Goal: Find specific page/section: Find specific page/section

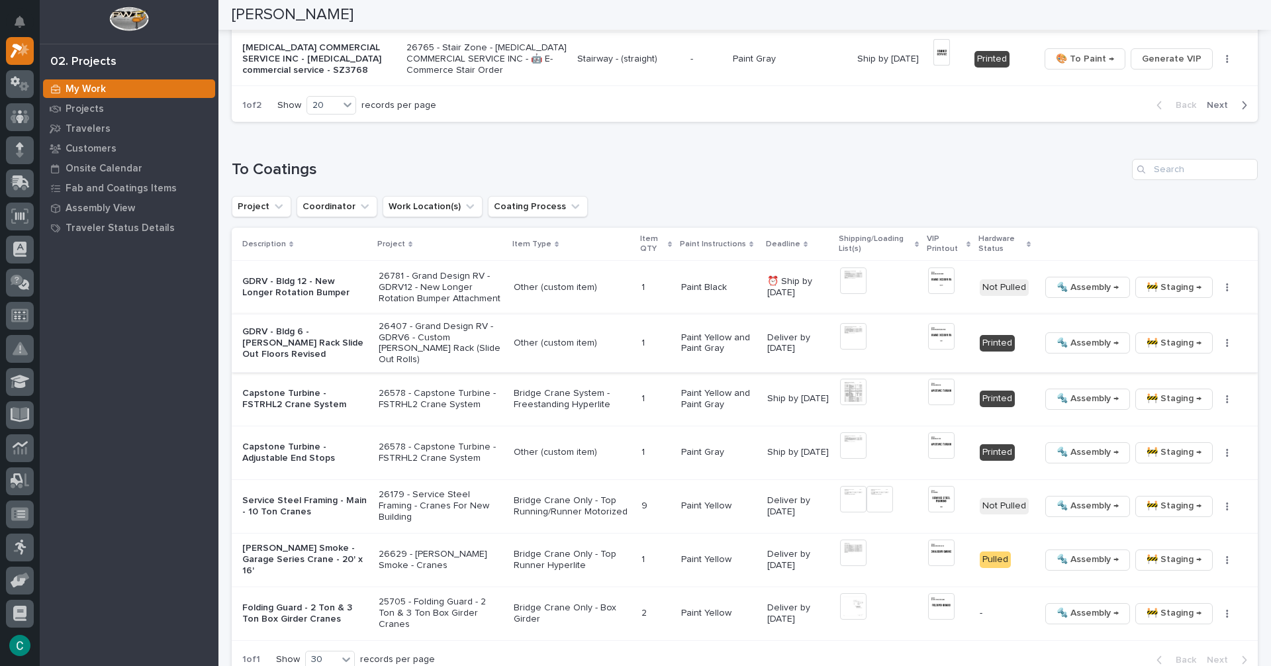
scroll to position [1258, 0]
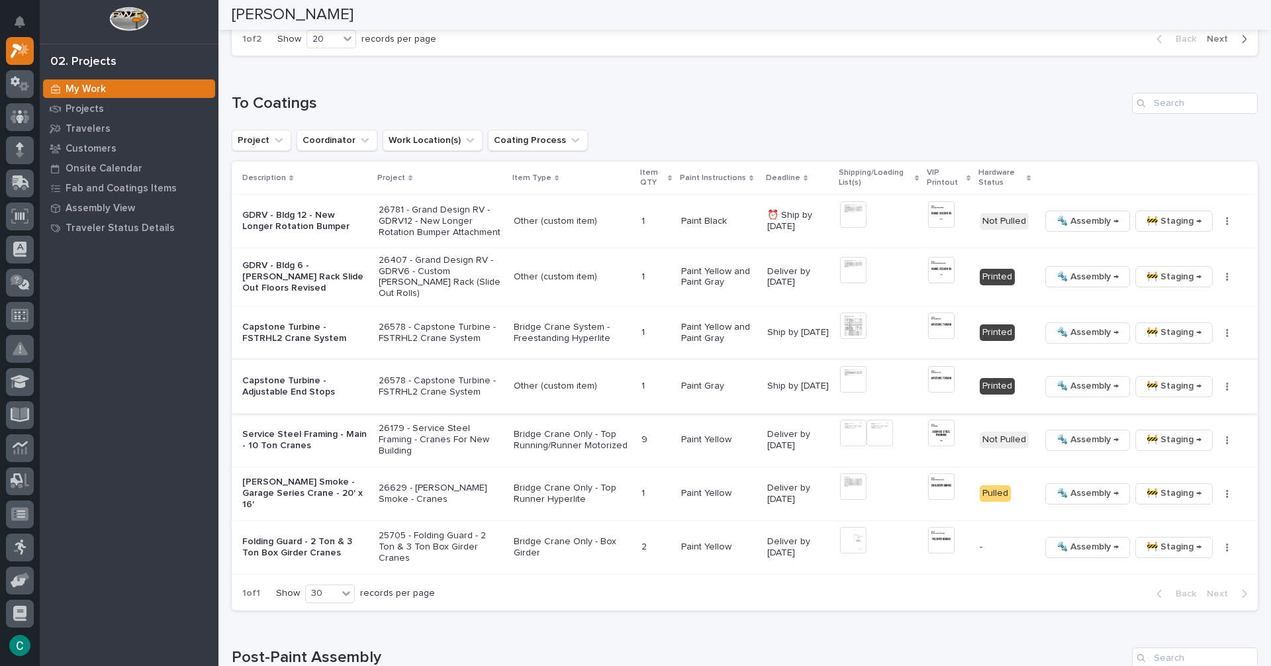
click at [858, 376] on img at bounding box center [853, 379] width 26 height 26
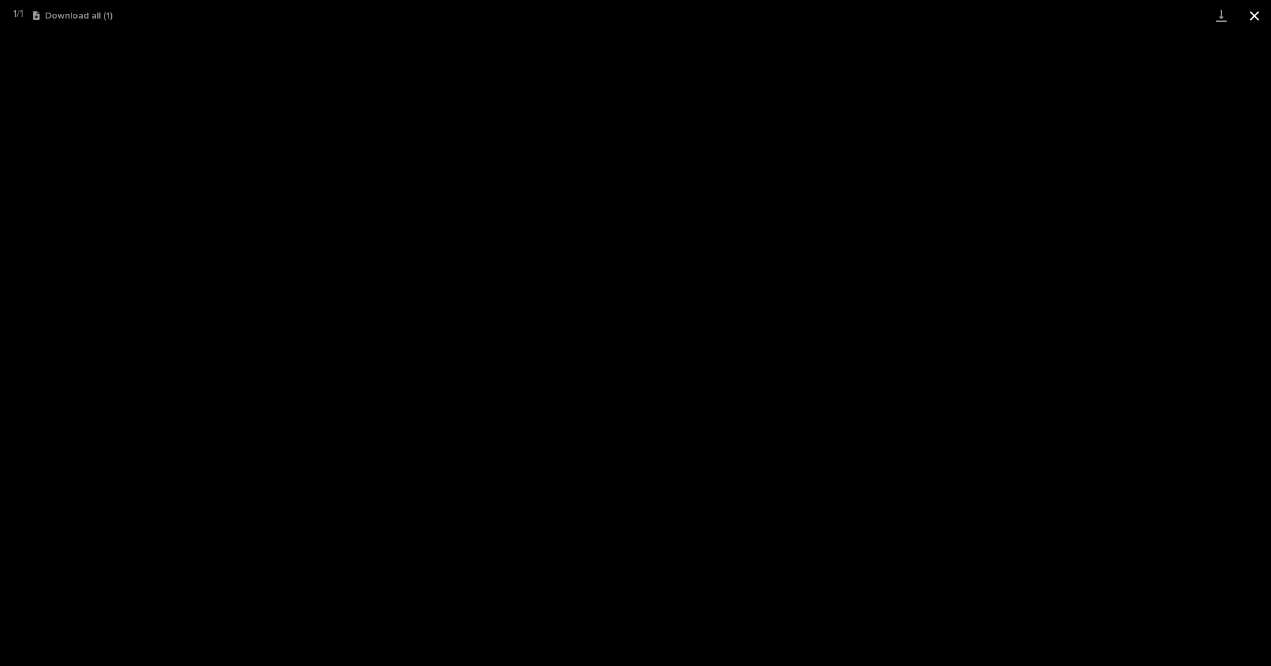
click at [1255, 14] on button "Close gallery" at bounding box center [1254, 15] width 33 height 31
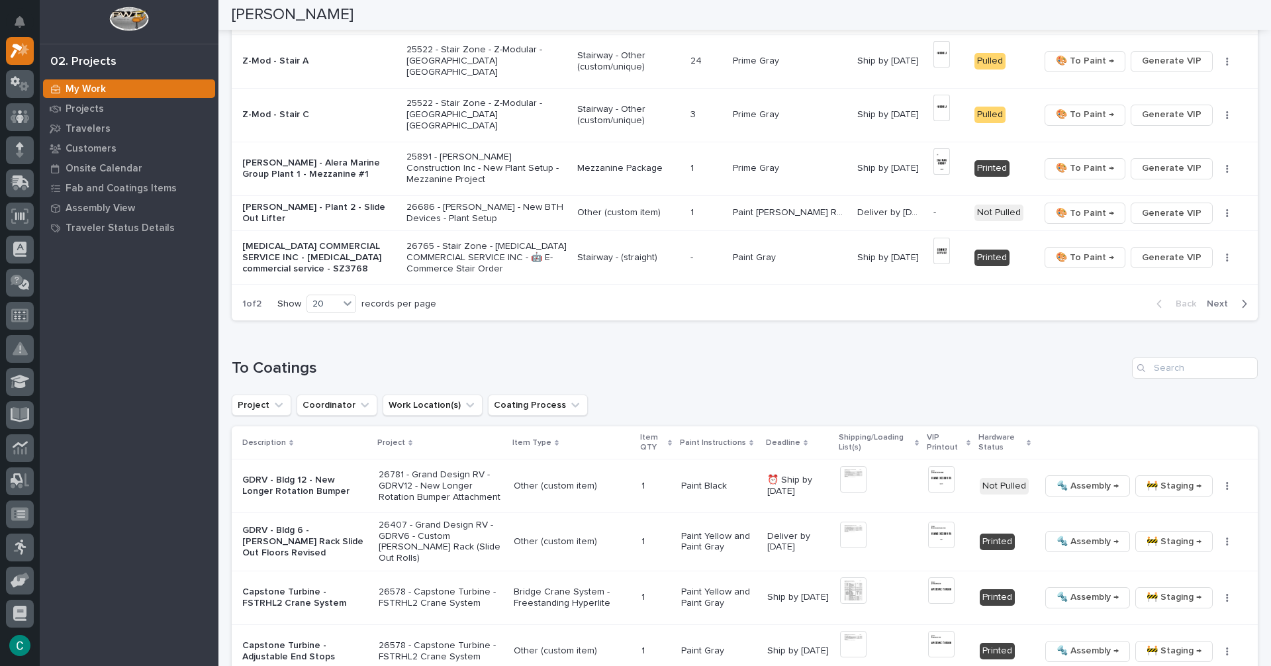
scroll to position [927, 0]
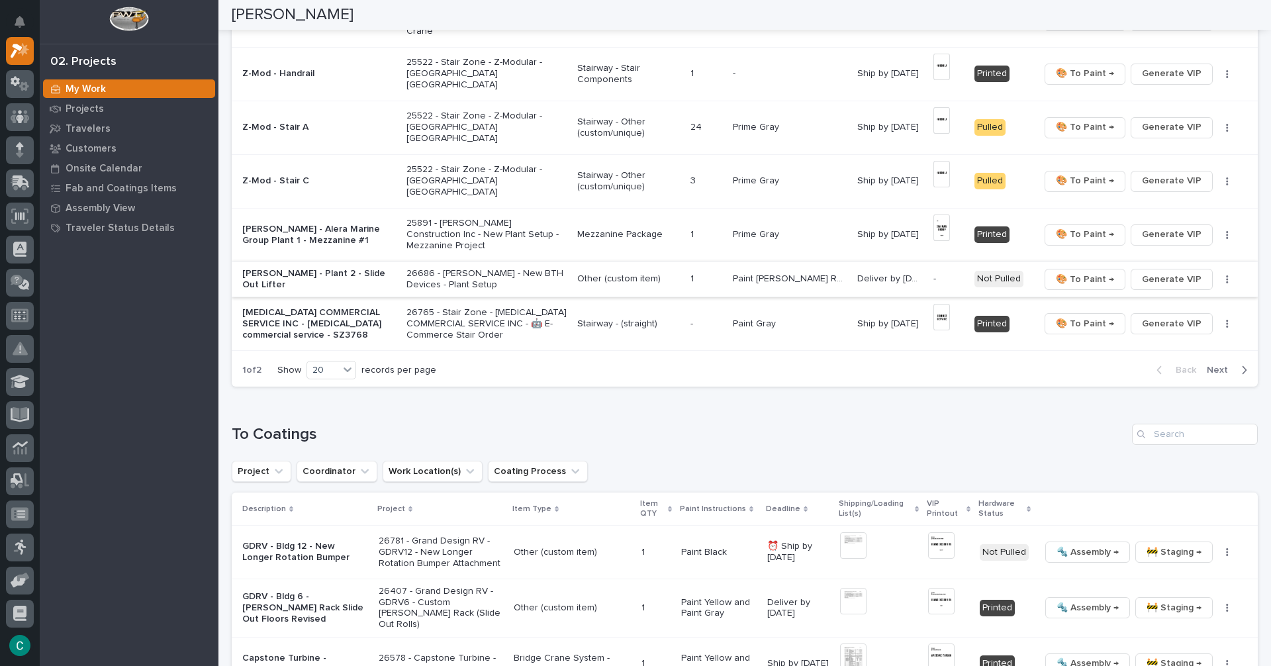
click at [1190, 277] on span "Generate VIP" at bounding box center [1172, 279] width 60 height 16
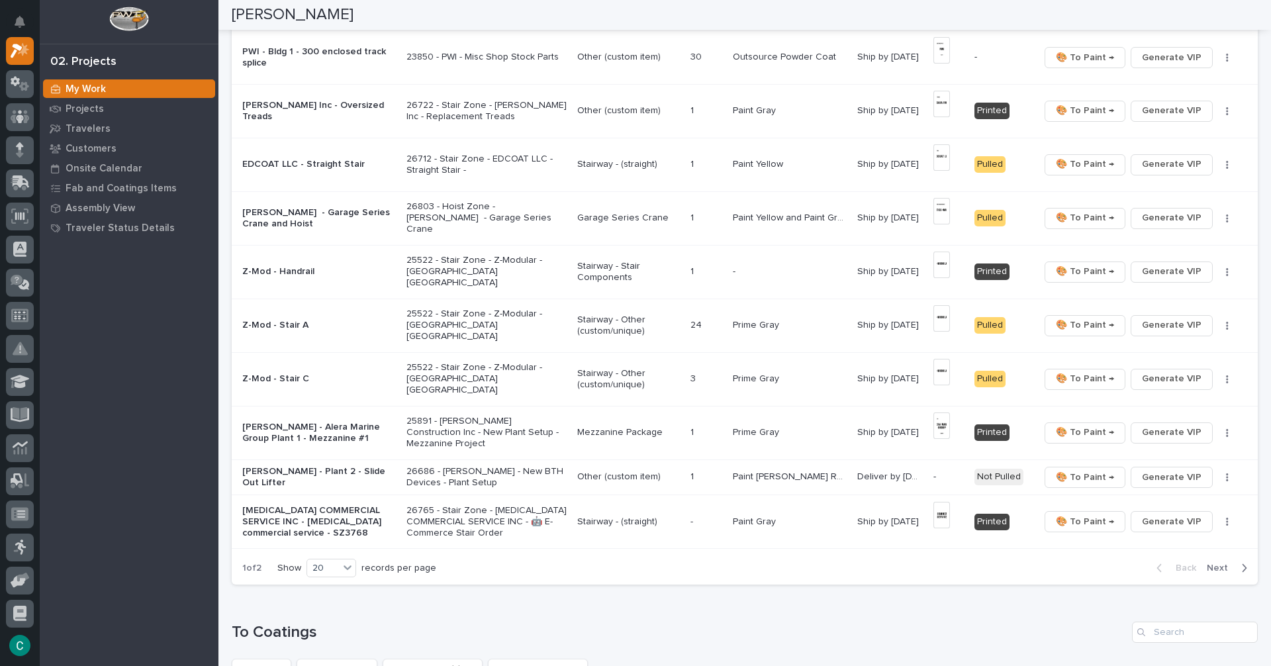
scroll to position [728, 0]
click at [761, 475] on p "Paint [PERSON_NAME] Red* (custom)" at bounding box center [791, 476] width 117 height 14
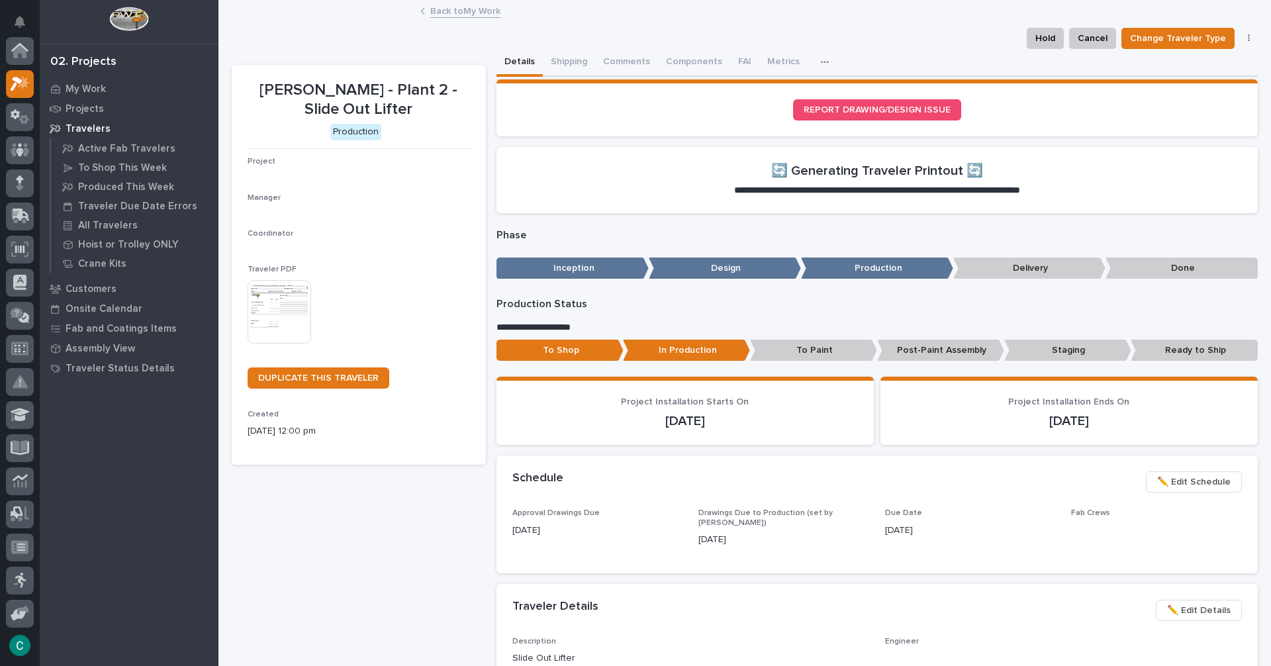
scroll to position [33, 0]
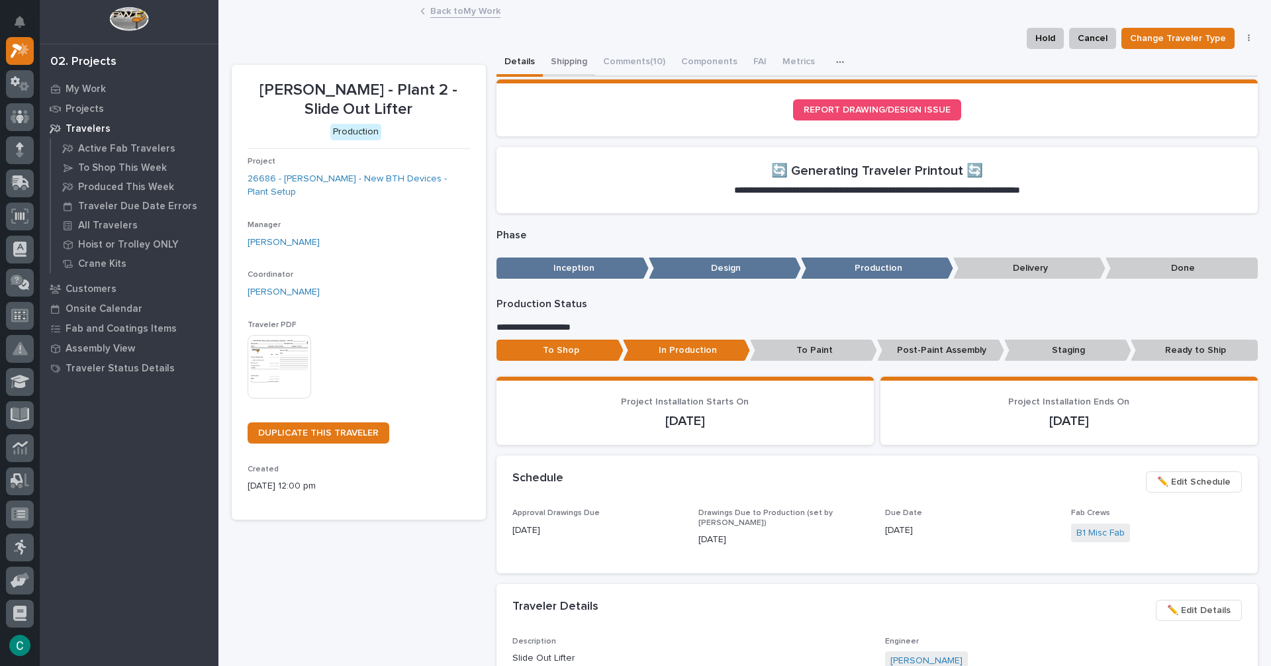
click at [556, 58] on button "Shipping" at bounding box center [569, 63] width 52 height 28
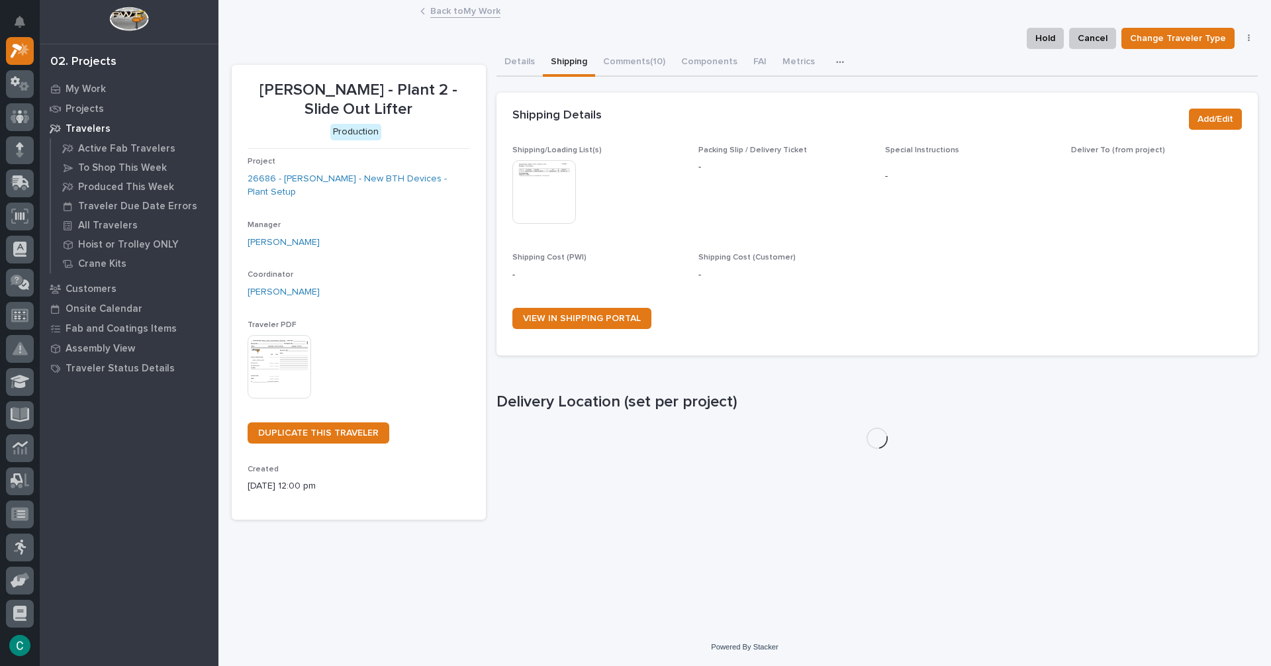
click at [540, 170] on img at bounding box center [544, 192] width 64 height 64
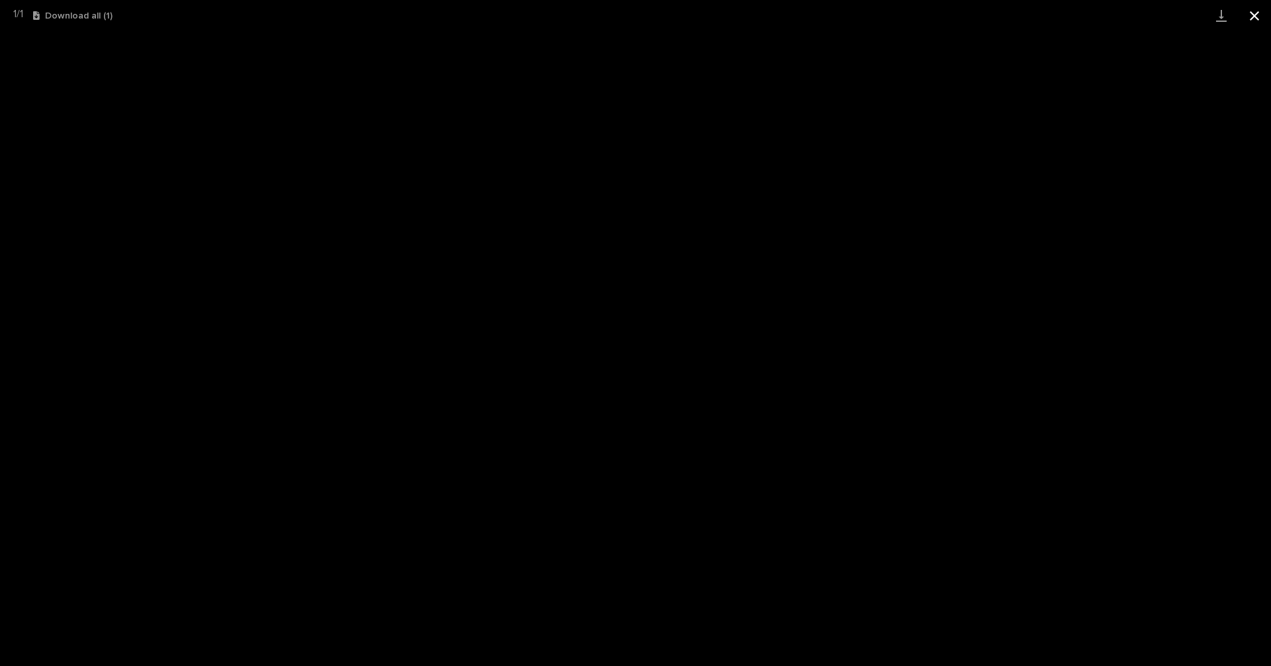
click at [1255, 20] on button "Close gallery" at bounding box center [1254, 15] width 33 height 31
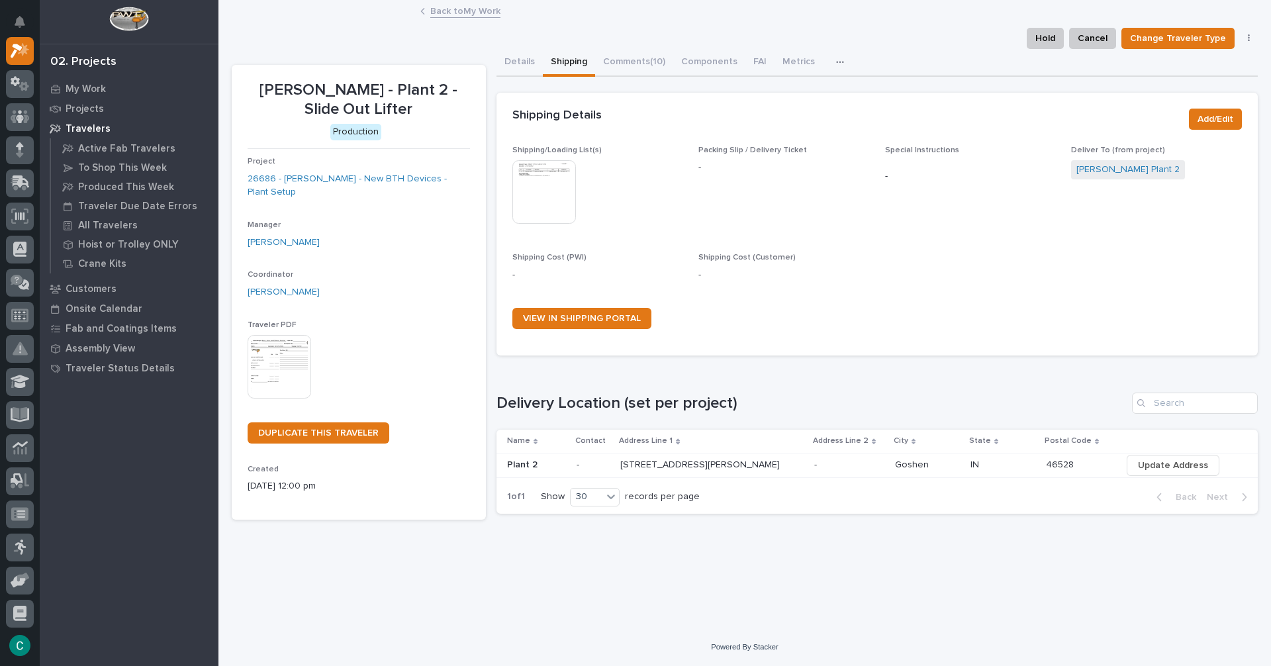
click at [445, 6] on link "Back to My Work" at bounding box center [465, 10] width 70 height 15
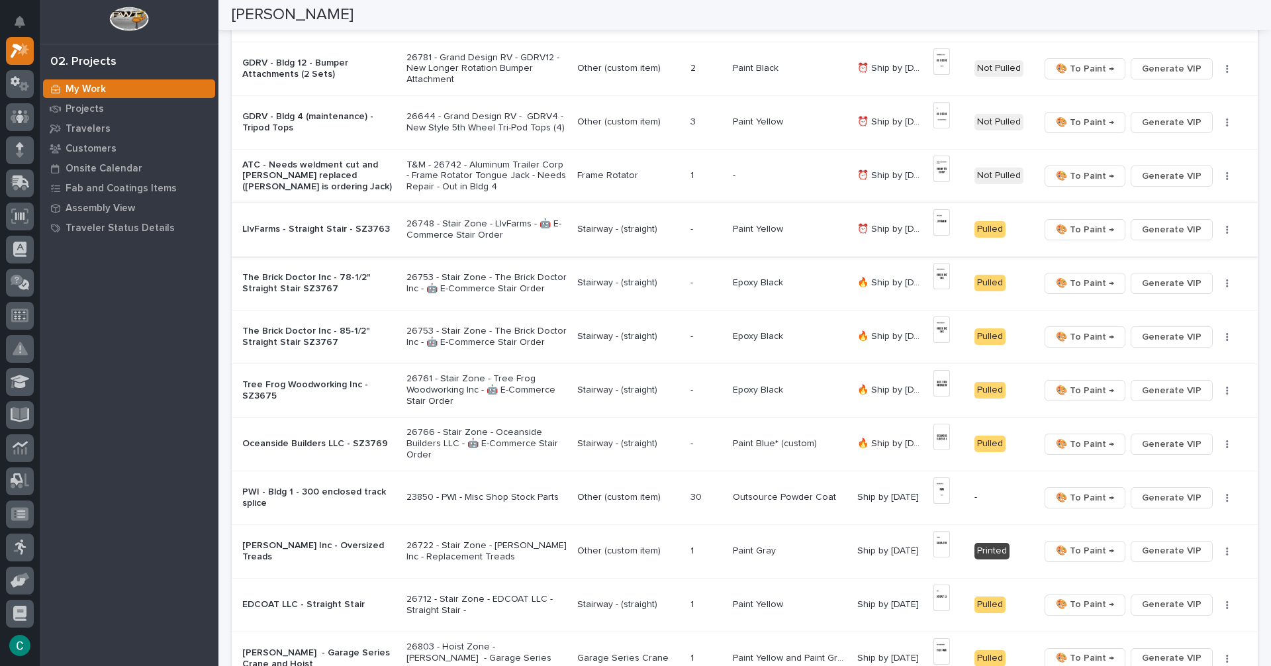
scroll to position [331, 0]
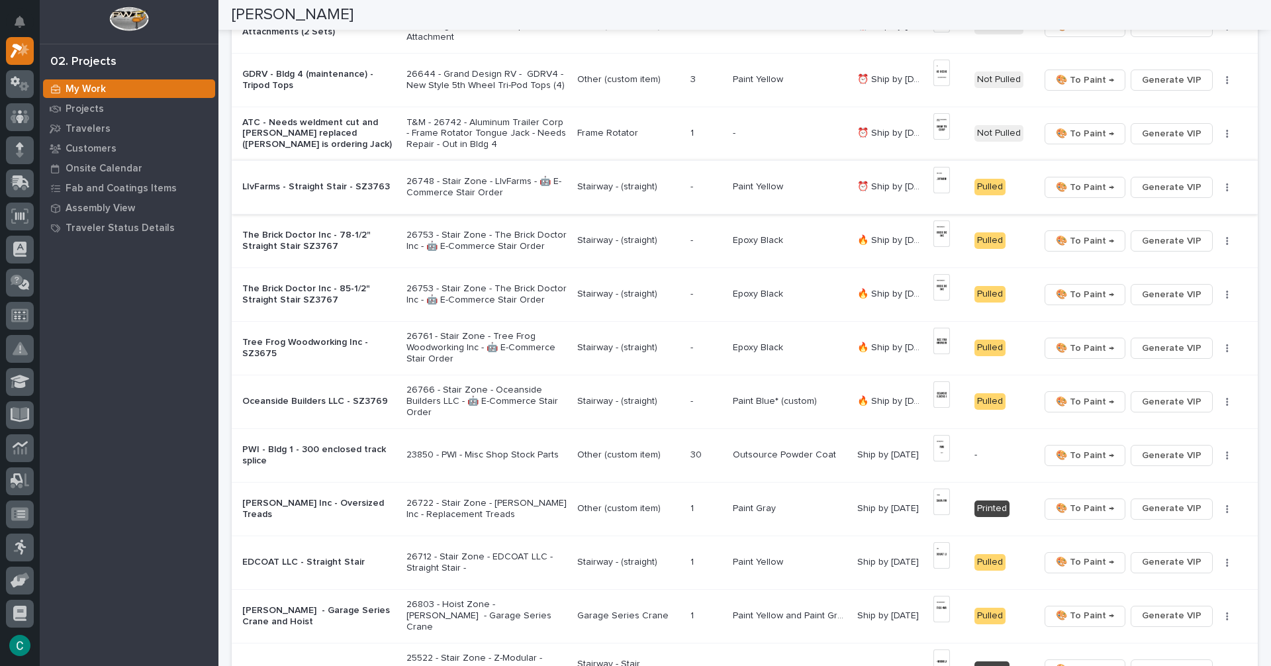
click at [942, 177] on img at bounding box center [942, 180] width 17 height 26
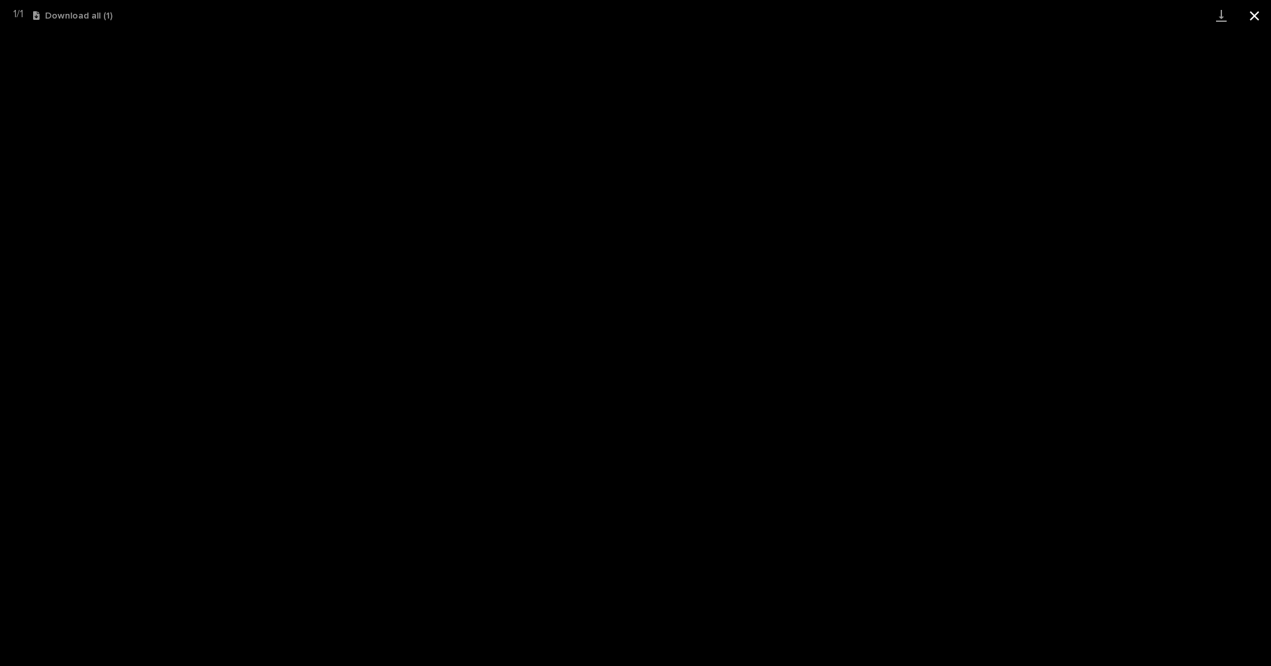
click at [1245, 19] on button "Close gallery" at bounding box center [1254, 15] width 33 height 31
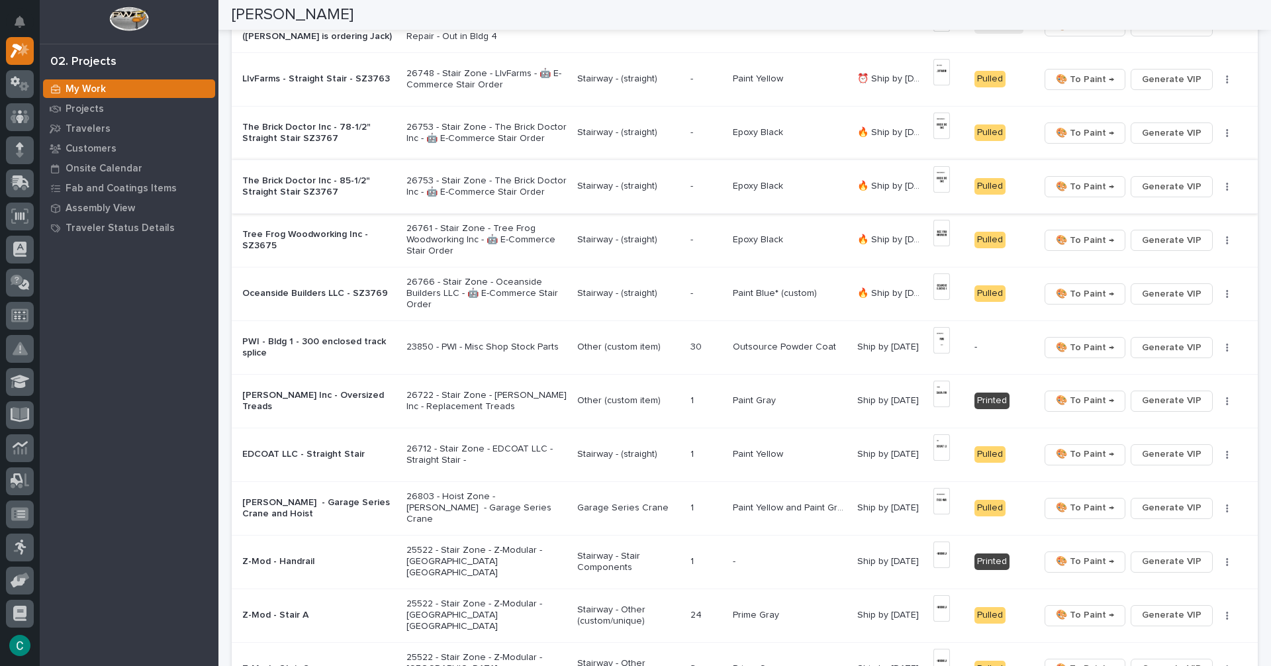
scroll to position [463, 0]
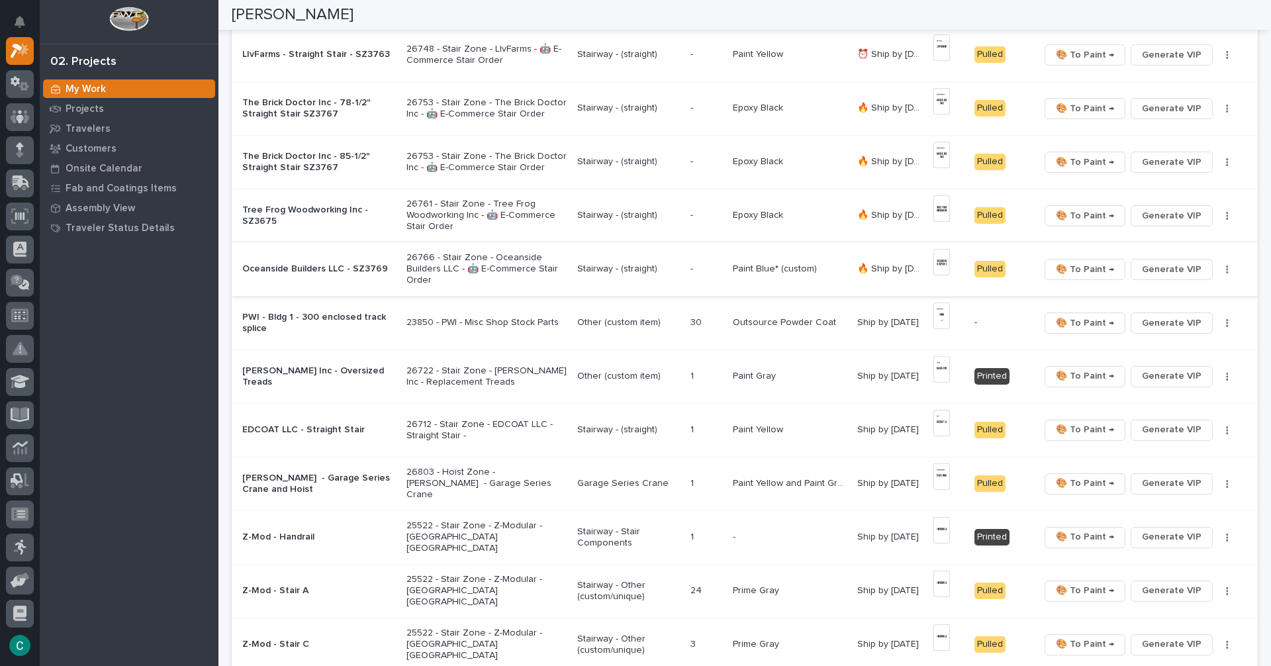
click at [937, 266] on img at bounding box center [942, 262] width 17 height 26
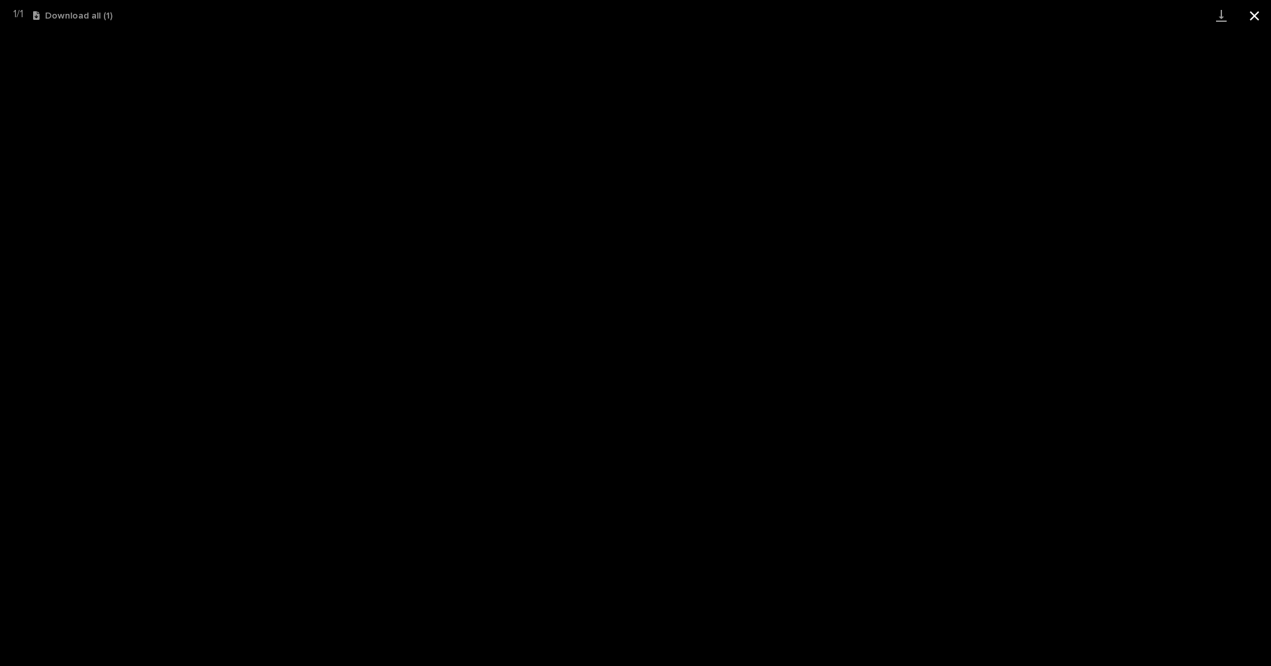
click at [1256, 21] on button "Close gallery" at bounding box center [1254, 15] width 33 height 31
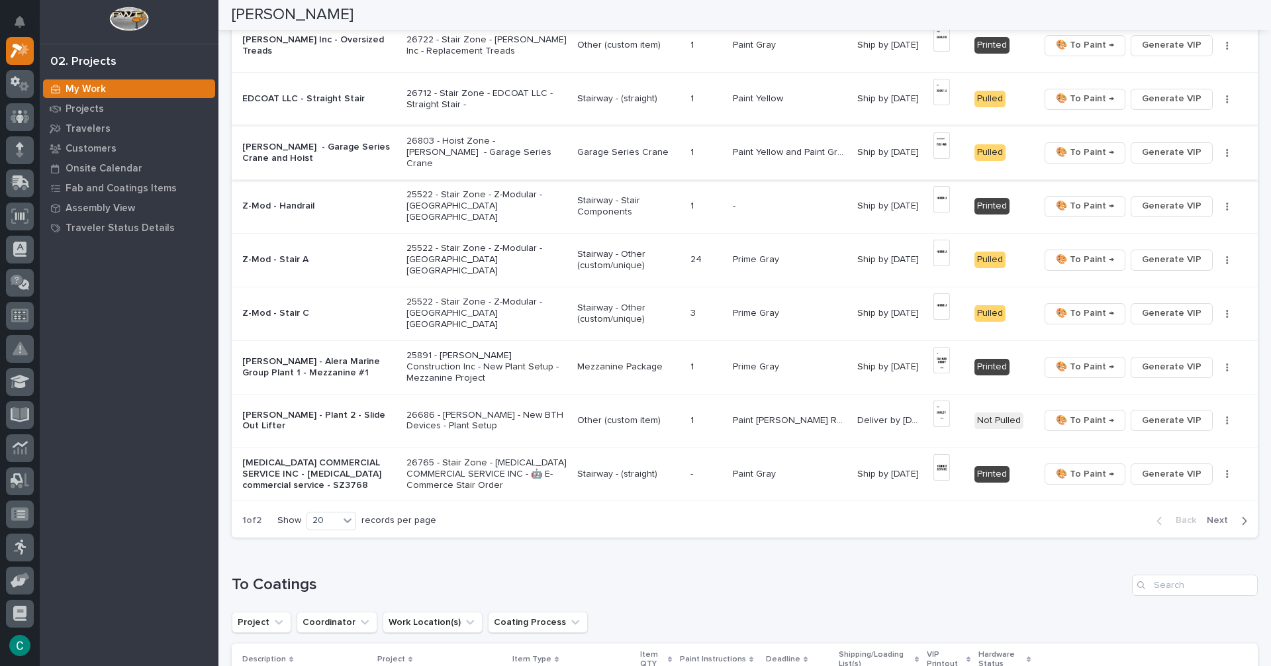
scroll to position [861, 0]
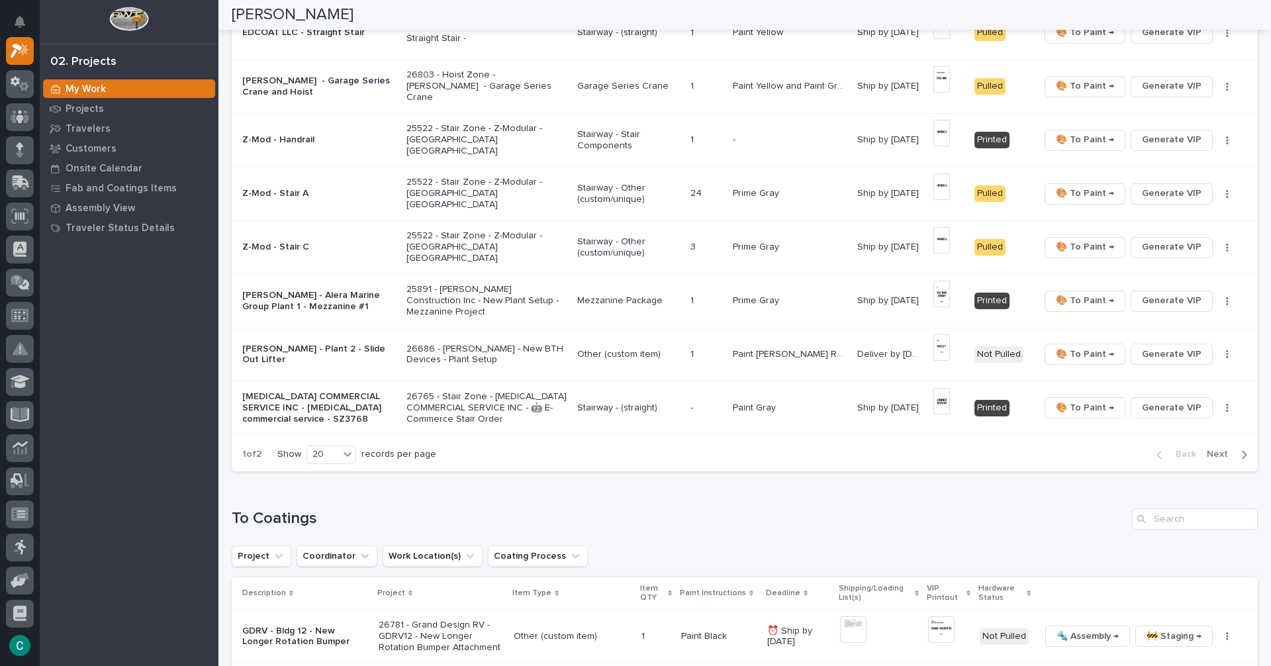
click at [1207, 456] on span "Next" at bounding box center [1221, 454] width 29 height 12
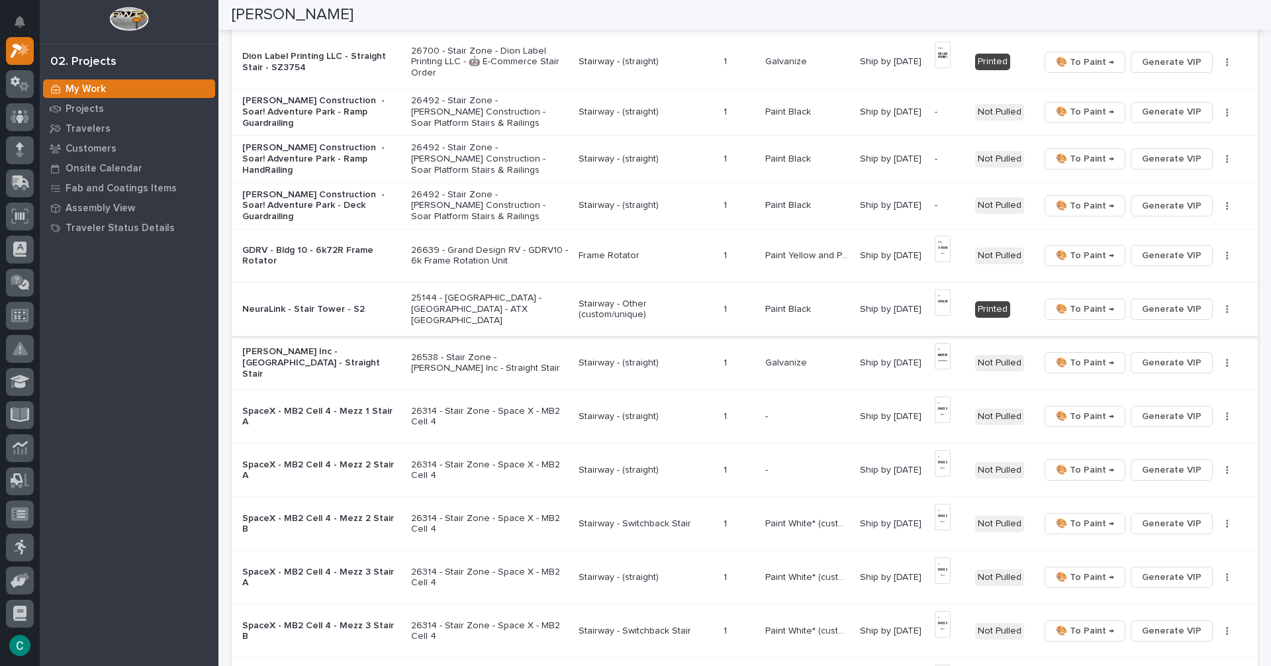
scroll to position [122, 0]
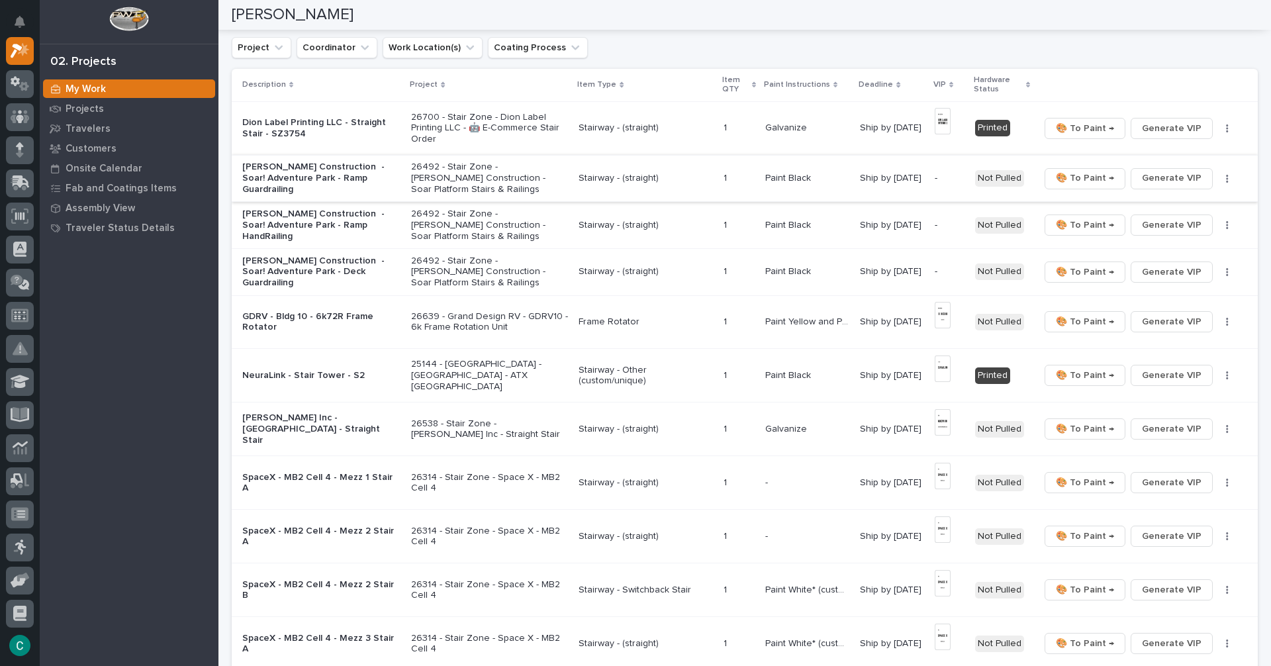
click at [1190, 173] on span "Generate VIP" at bounding box center [1172, 178] width 60 height 16
click at [1172, 220] on span "Generate VIP" at bounding box center [1172, 225] width 60 height 16
click at [1155, 275] on span "Generate VIP" at bounding box center [1172, 272] width 60 height 16
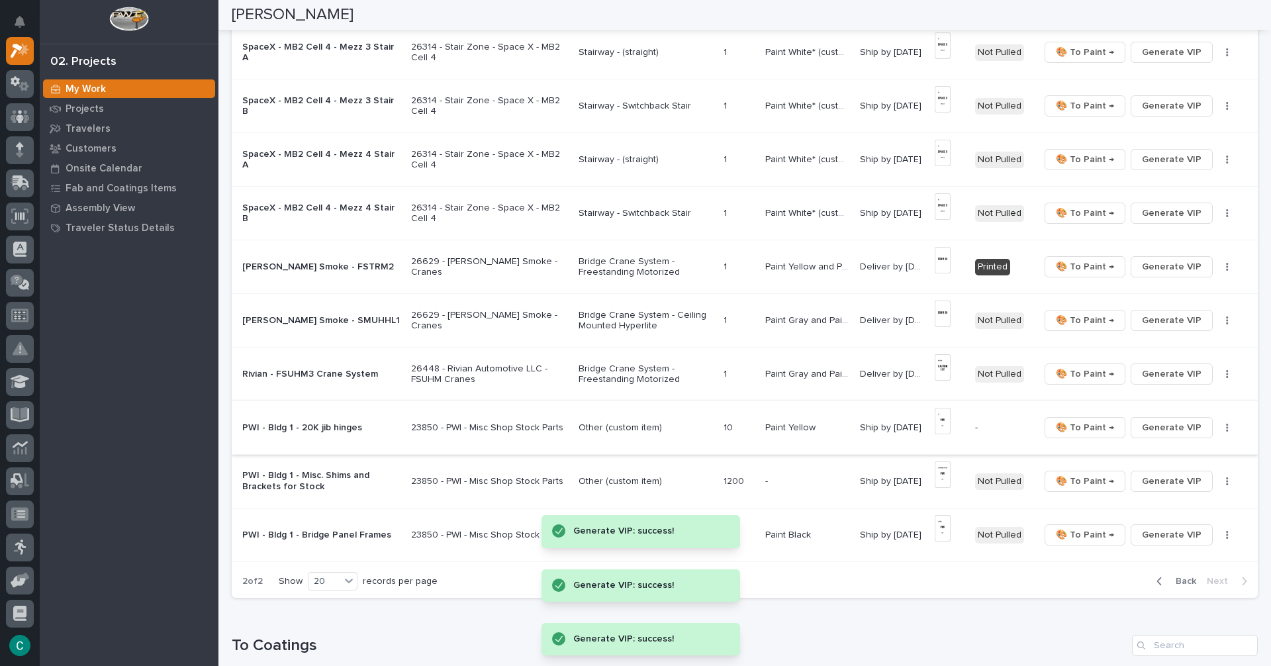
scroll to position [850, 0]
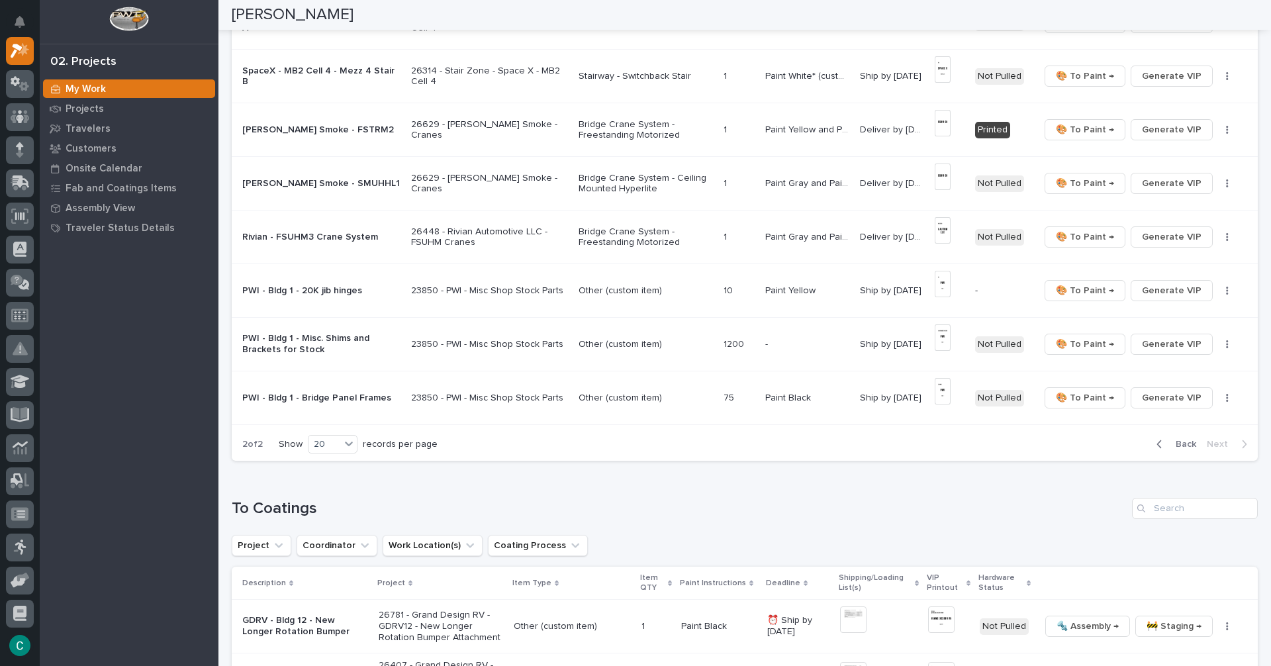
click at [1183, 442] on span "Back" at bounding box center [1182, 444] width 28 height 12
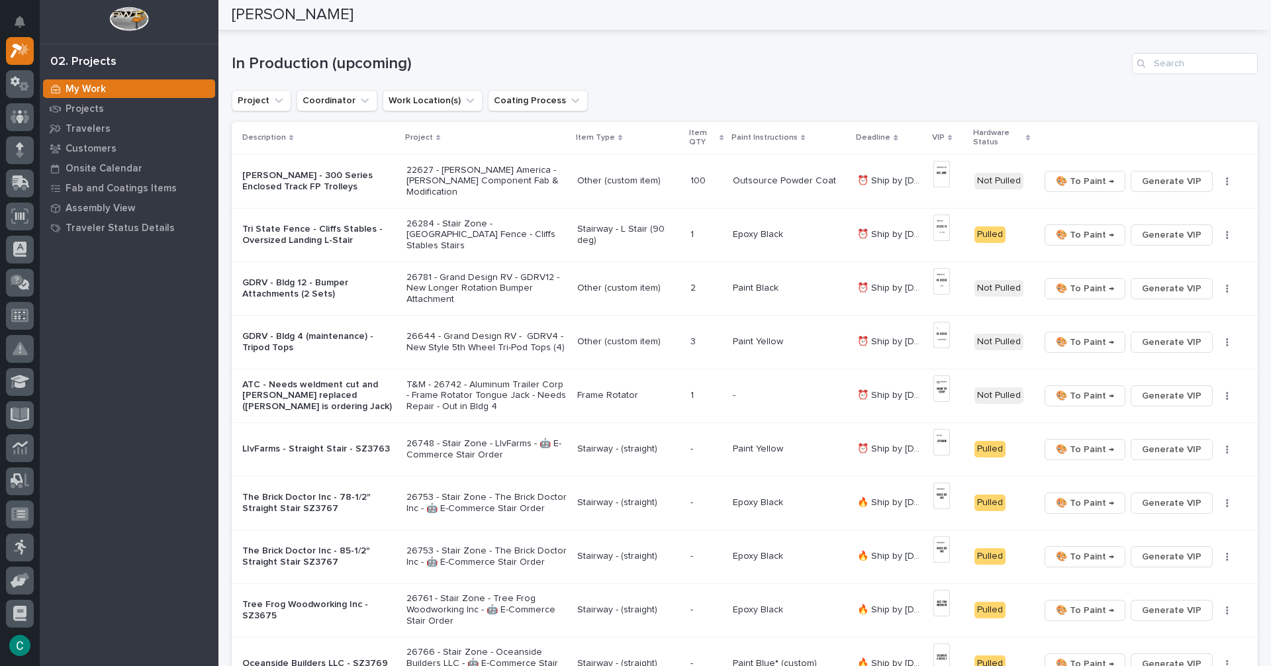
scroll to position [0, 0]
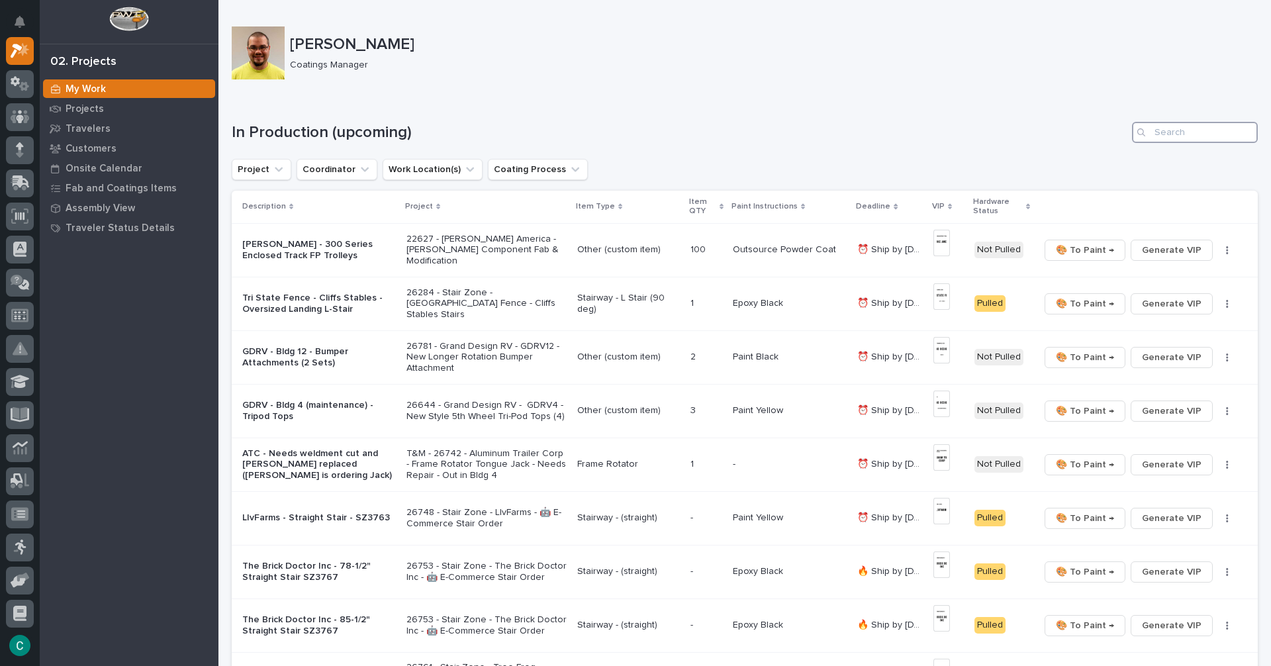
click at [1153, 134] on input "Search" at bounding box center [1195, 132] width 126 height 21
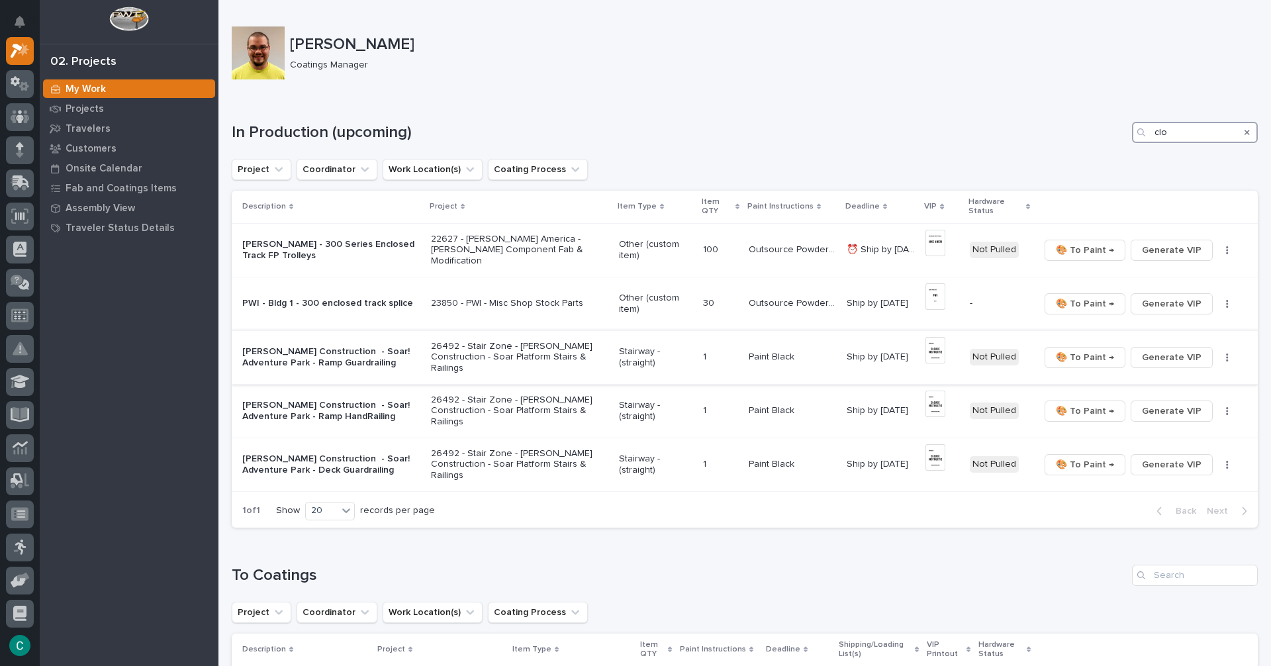
type input "clo"
click at [636, 358] on p "Stairway - (straight)" at bounding box center [656, 357] width 74 height 23
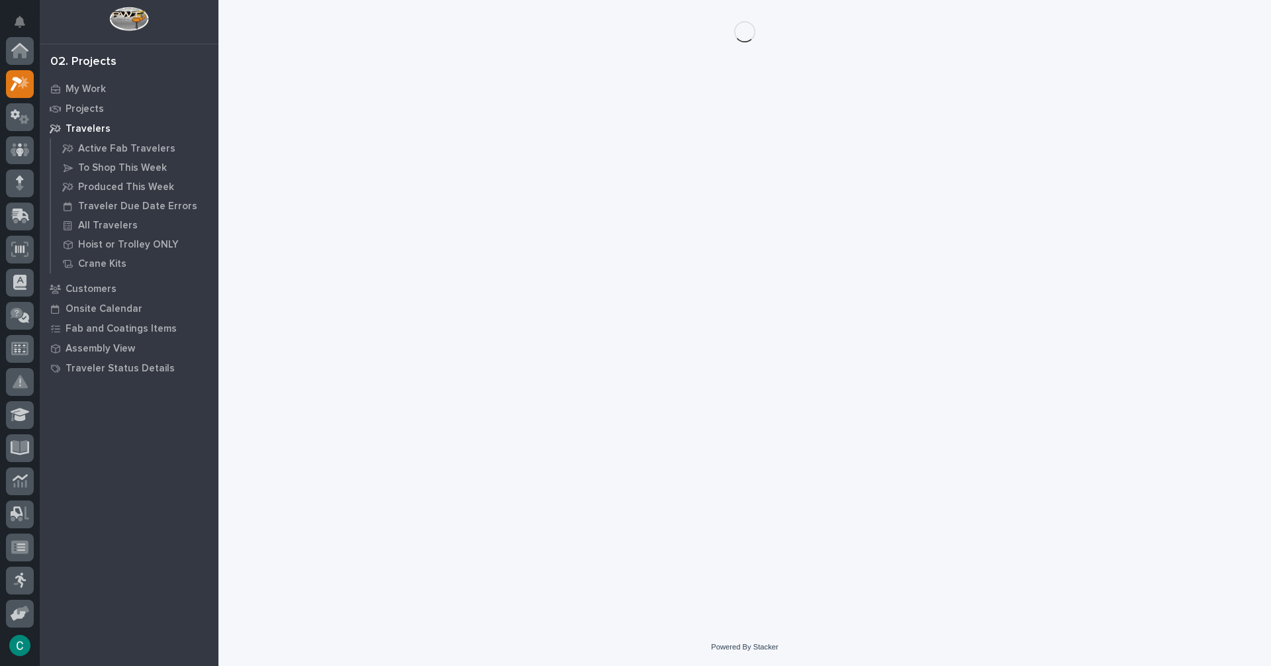
scroll to position [33, 0]
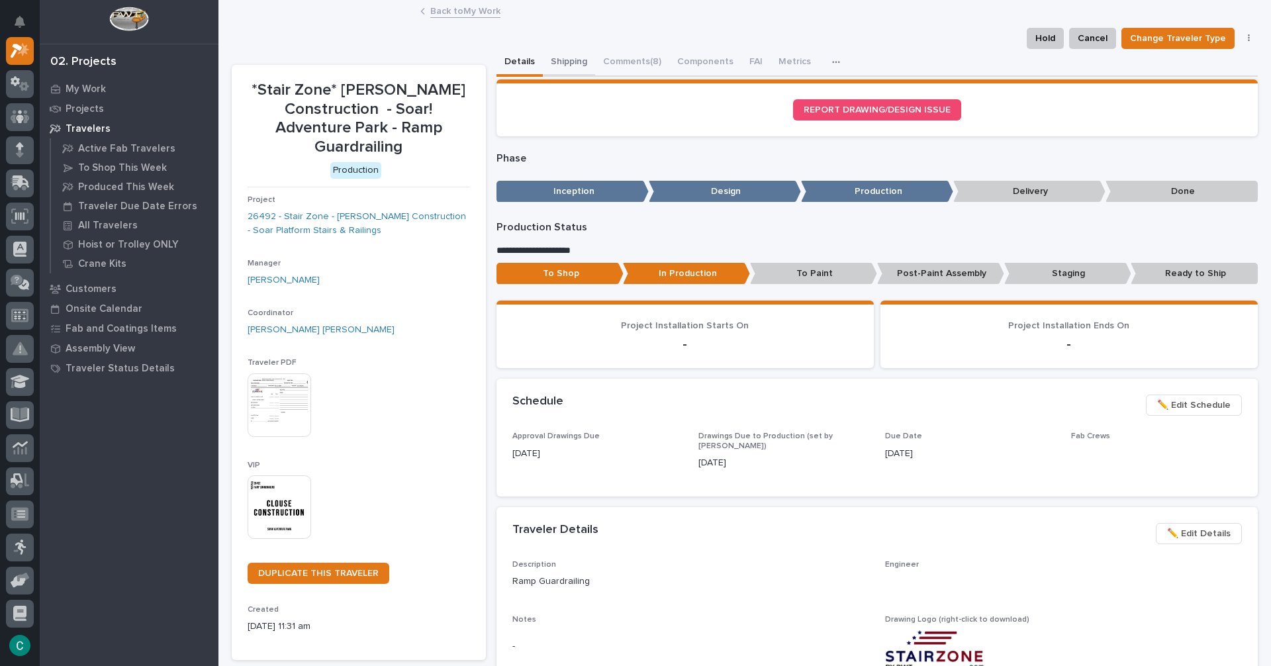
click at [569, 58] on button "Shipping" at bounding box center [569, 63] width 52 height 28
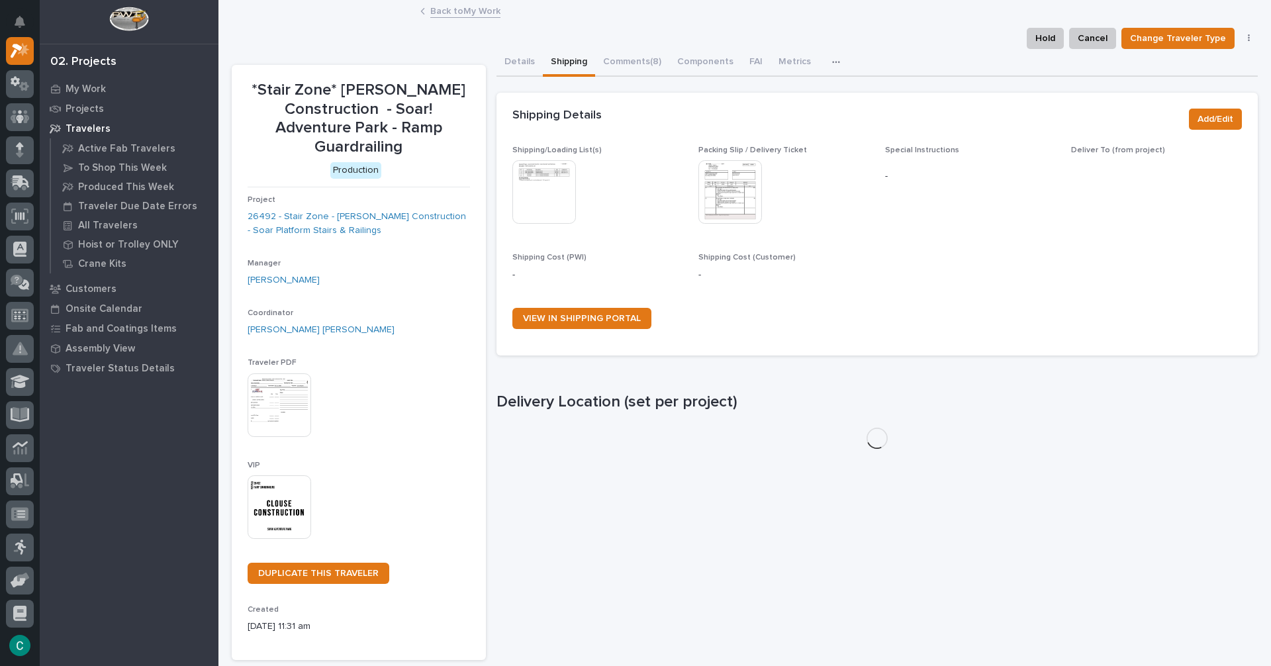
click at [552, 207] on img at bounding box center [544, 192] width 64 height 64
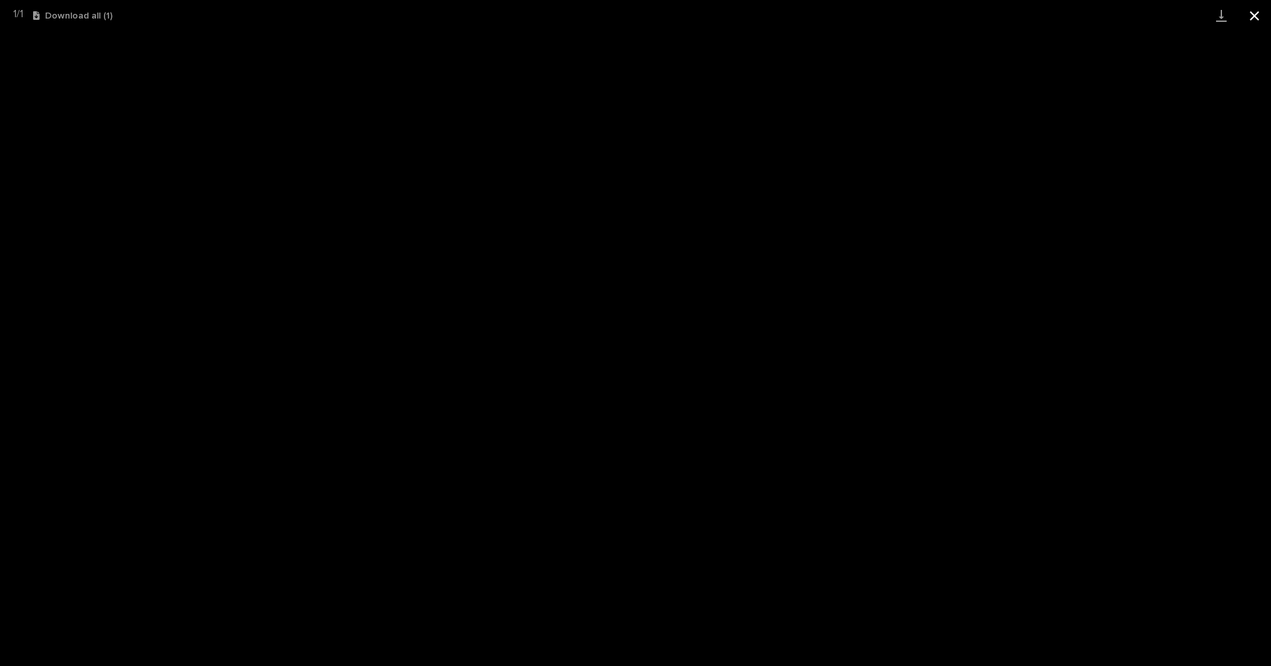
click at [1254, 17] on button "Close gallery" at bounding box center [1254, 15] width 33 height 31
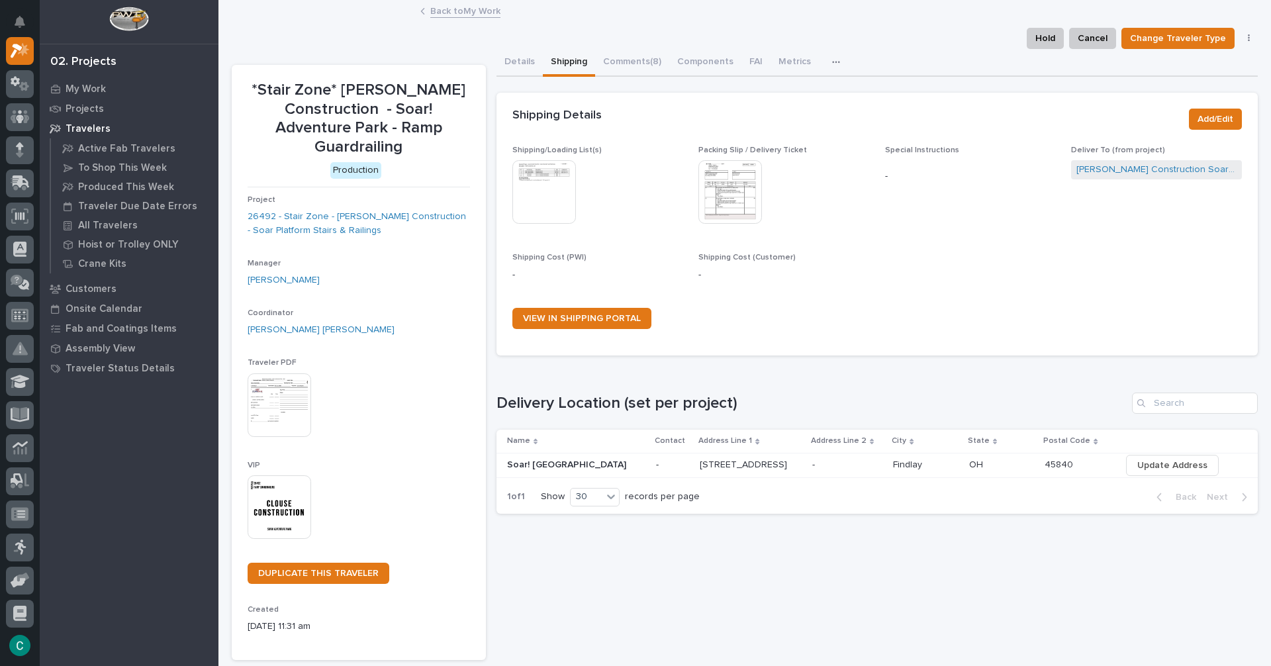
click at [483, 8] on link "Back to My Work" at bounding box center [465, 10] width 70 height 15
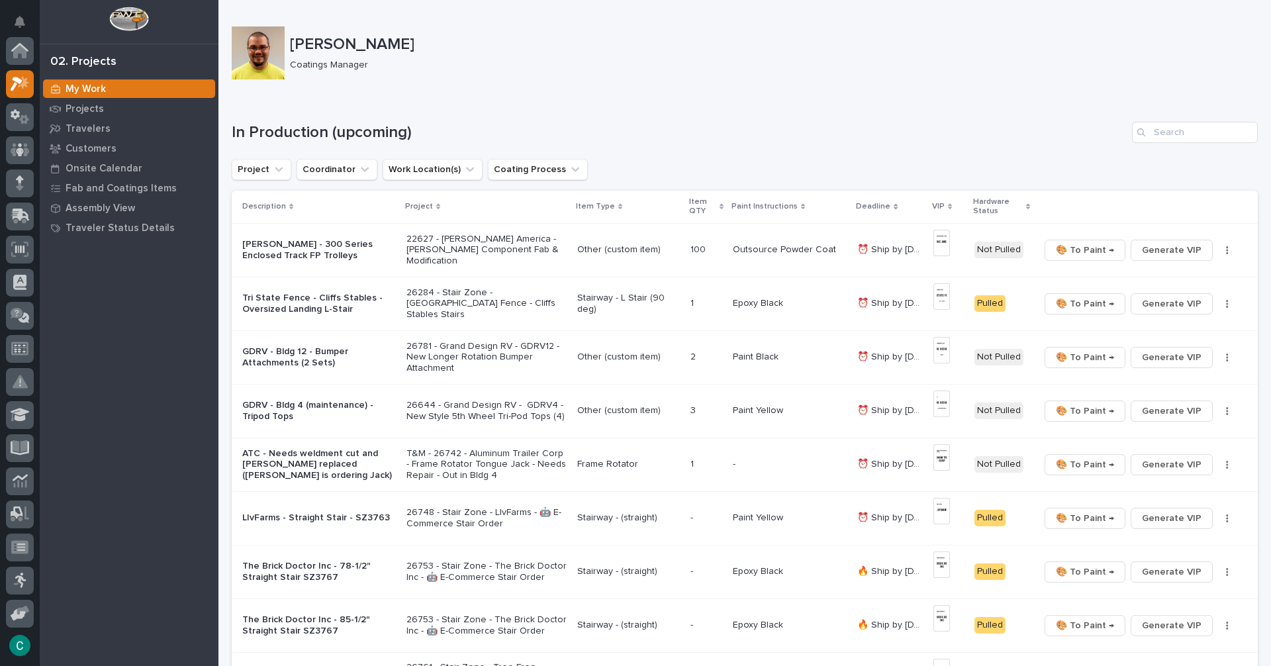
scroll to position [33, 0]
click at [1143, 136] on input "Search" at bounding box center [1195, 132] width 126 height 21
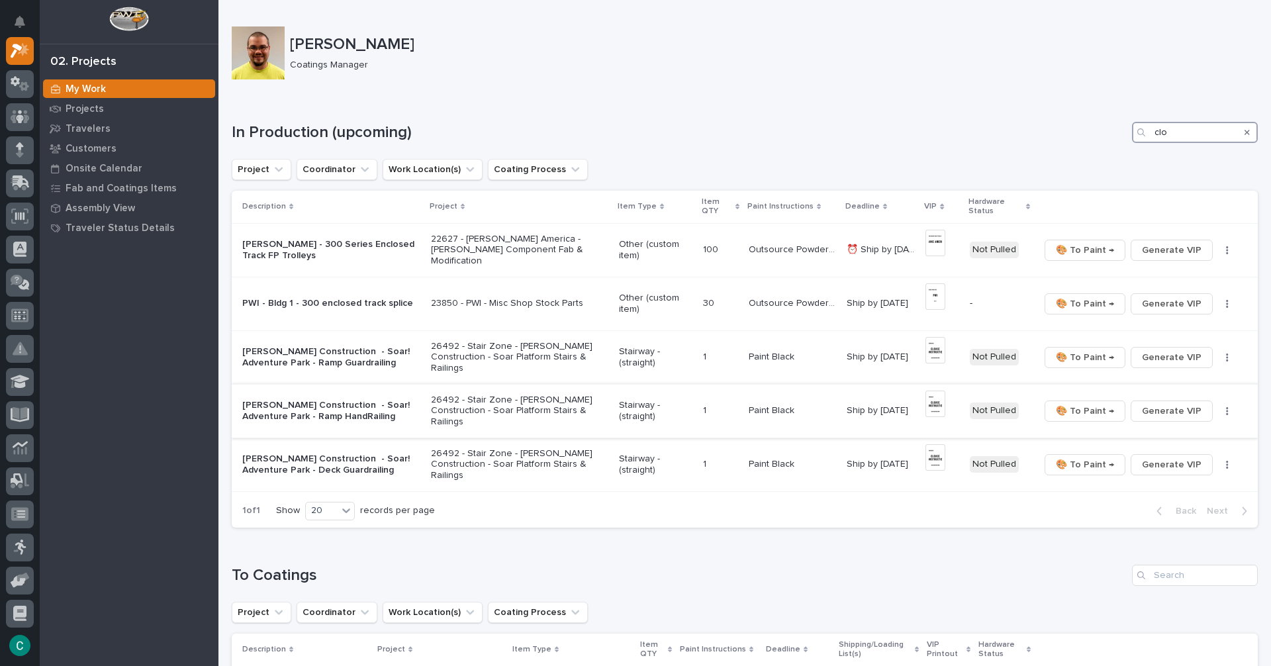
type input "clo"
click at [772, 408] on p "Paint Black" at bounding box center [773, 410] width 48 height 14
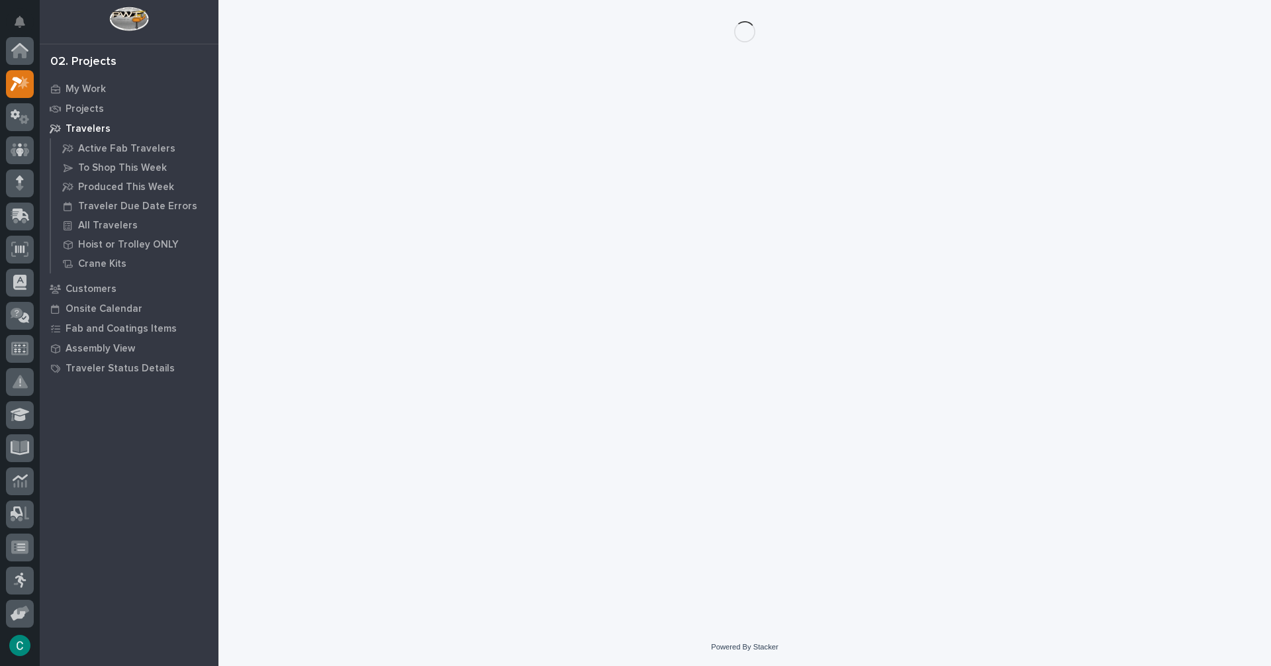
scroll to position [33, 0]
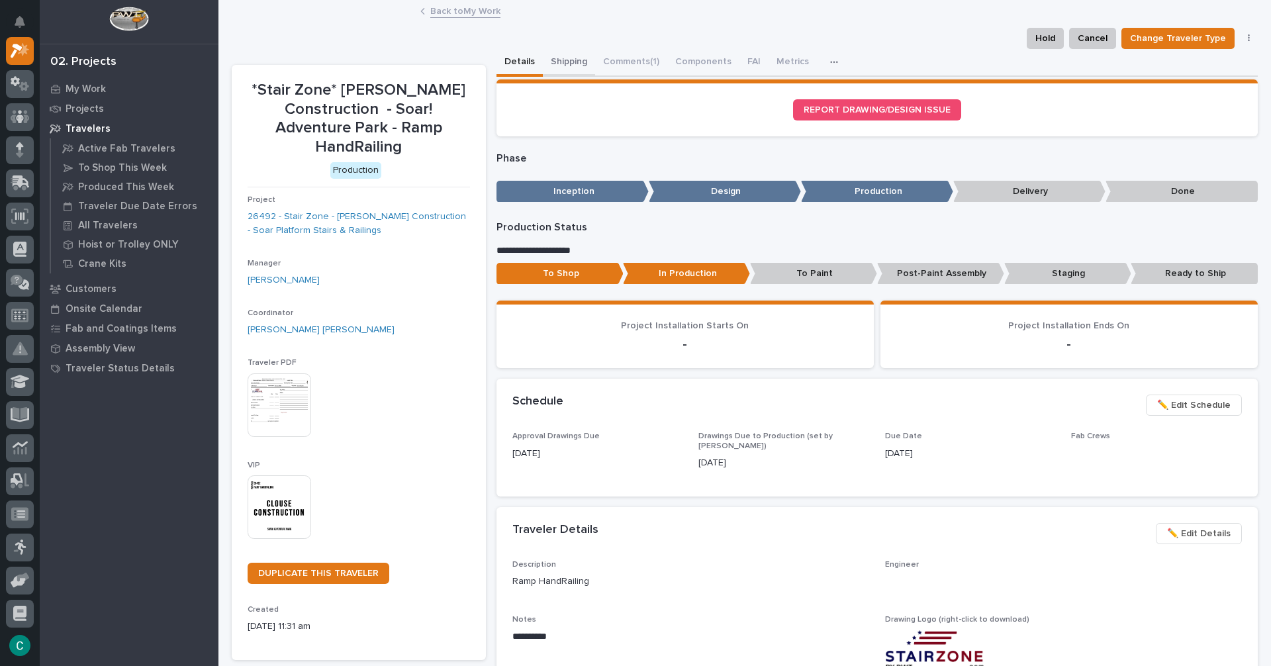
click at [568, 58] on button "Shipping" at bounding box center [569, 63] width 52 height 28
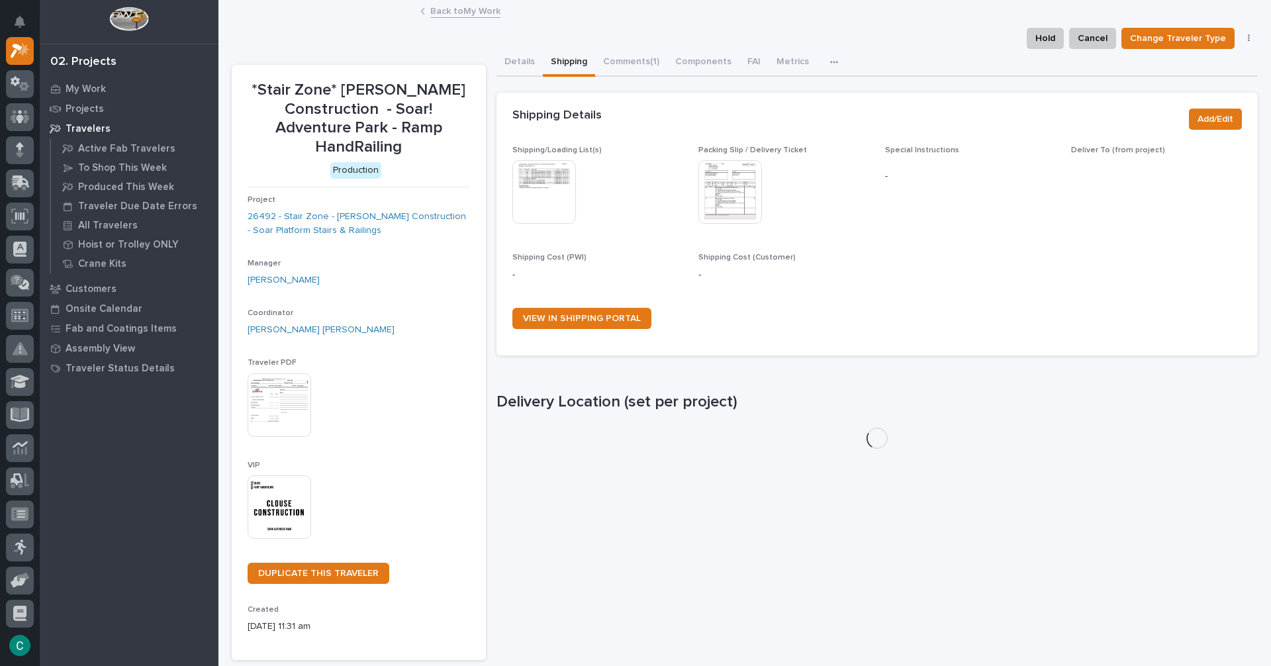
click at [554, 189] on img at bounding box center [544, 192] width 64 height 64
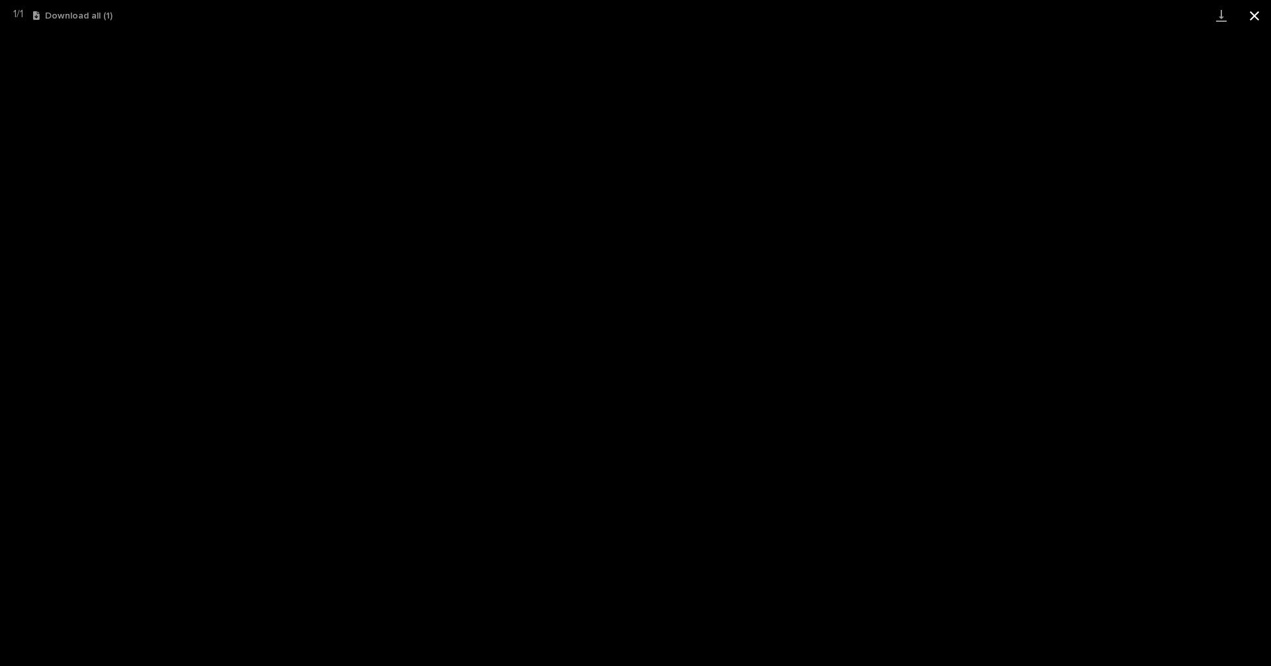
click at [1267, 13] on button "Close gallery" at bounding box center [1254, 15] width 33 height 31
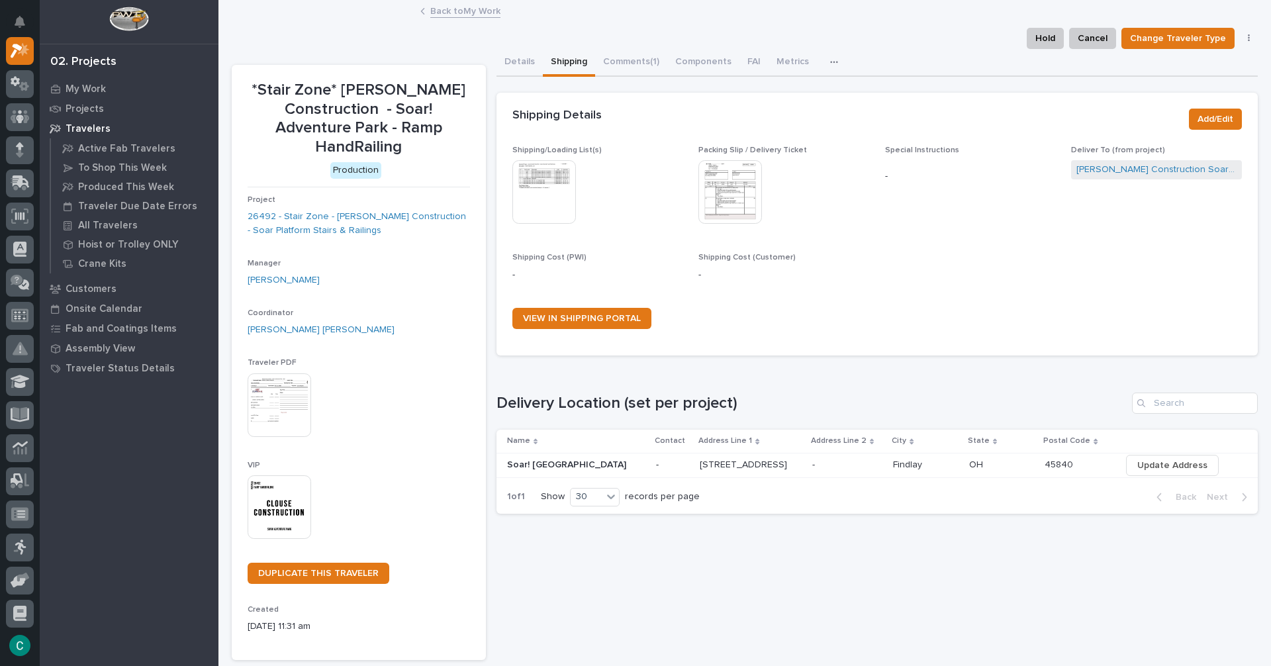
click at [440, 13] on link "Back to My Work" at bounding box center [465, 10] width 70 height 15
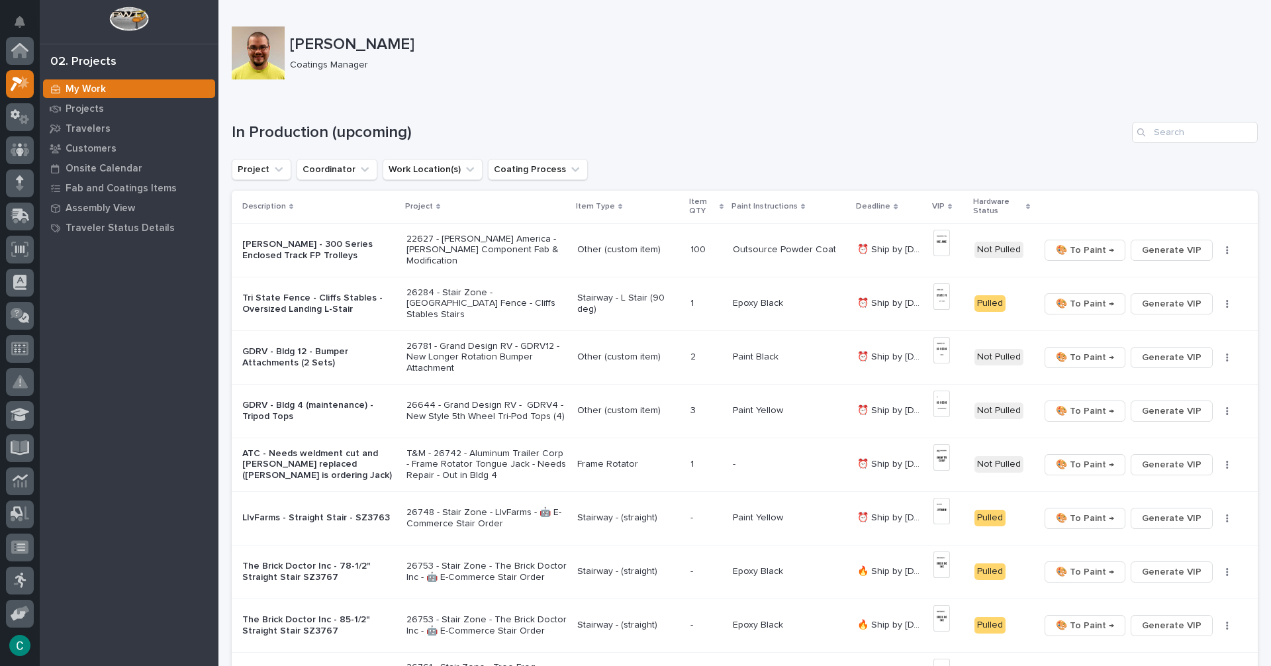
scroll to position [33, 0]
click at [1132, 138] on div "Search" at bounding box center [1142, 132] width 21 height 21
click at [1194, 133] on input "Search" at bounding box center [1195, 132] width 126 height 21
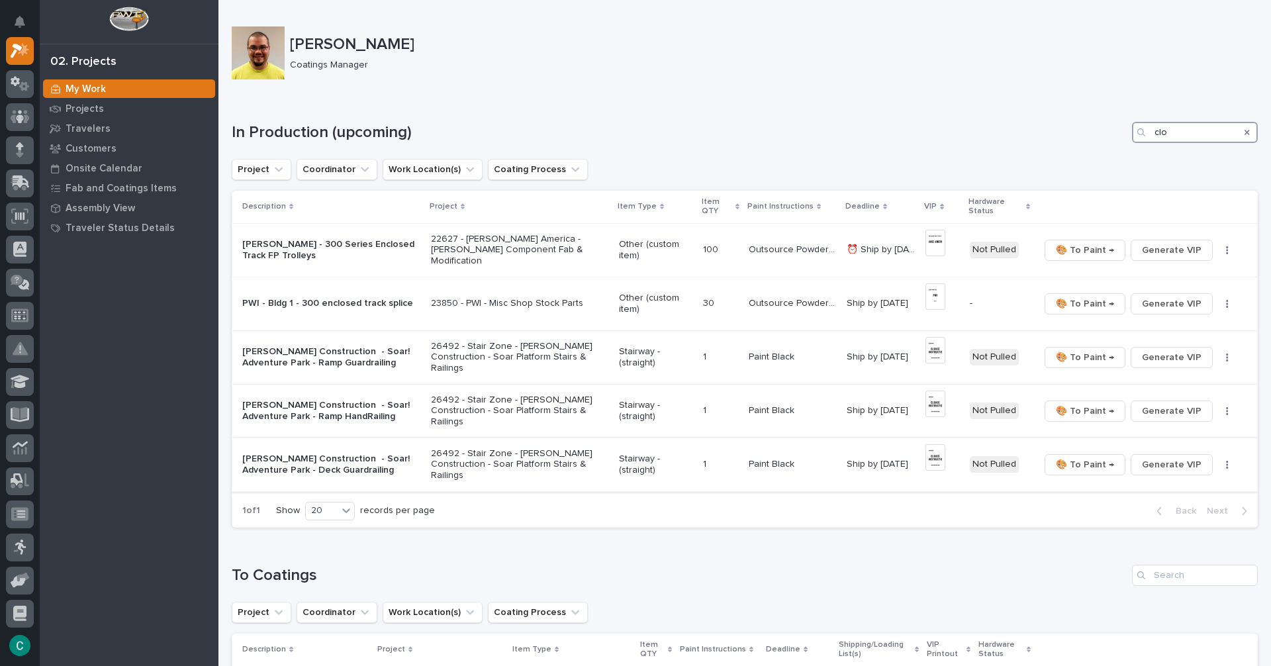
type input "clo"
click at [632, 454] on p "Stairway - (straight)" at bounding box center [656, 465] width 74 height 23
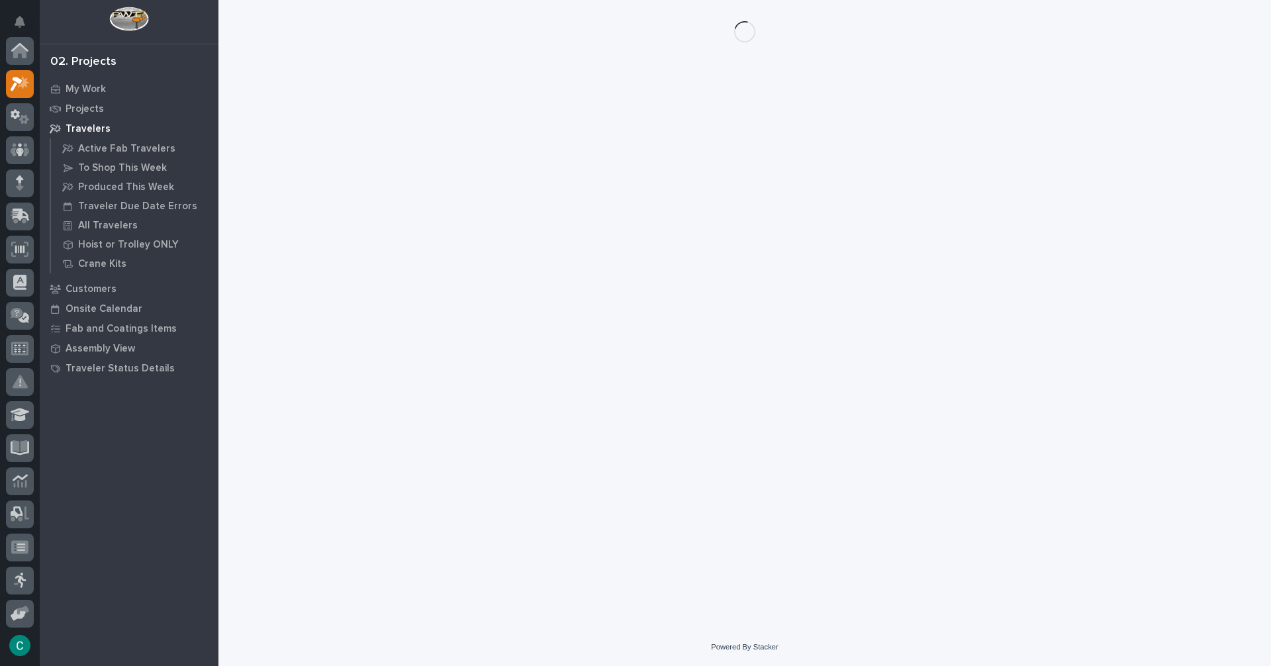
scroll to position [33, 0]
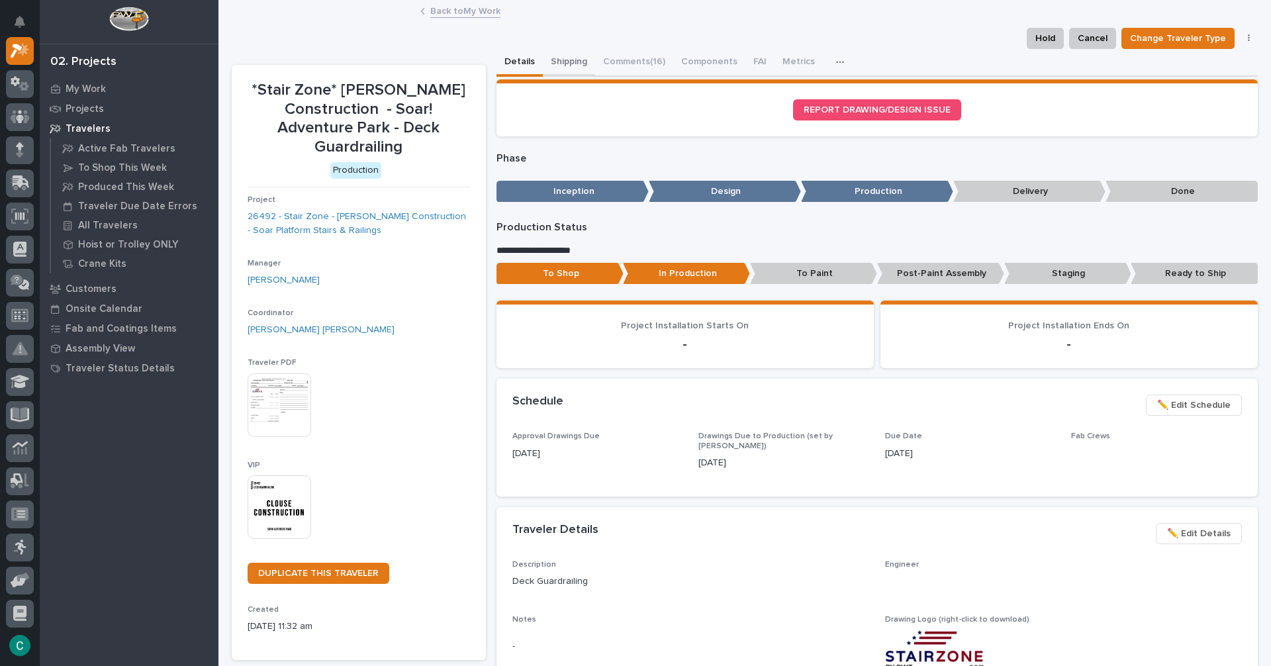
click at [557, 57] on button "Shipping" at bounding box center [569, 63] width 52 height 28
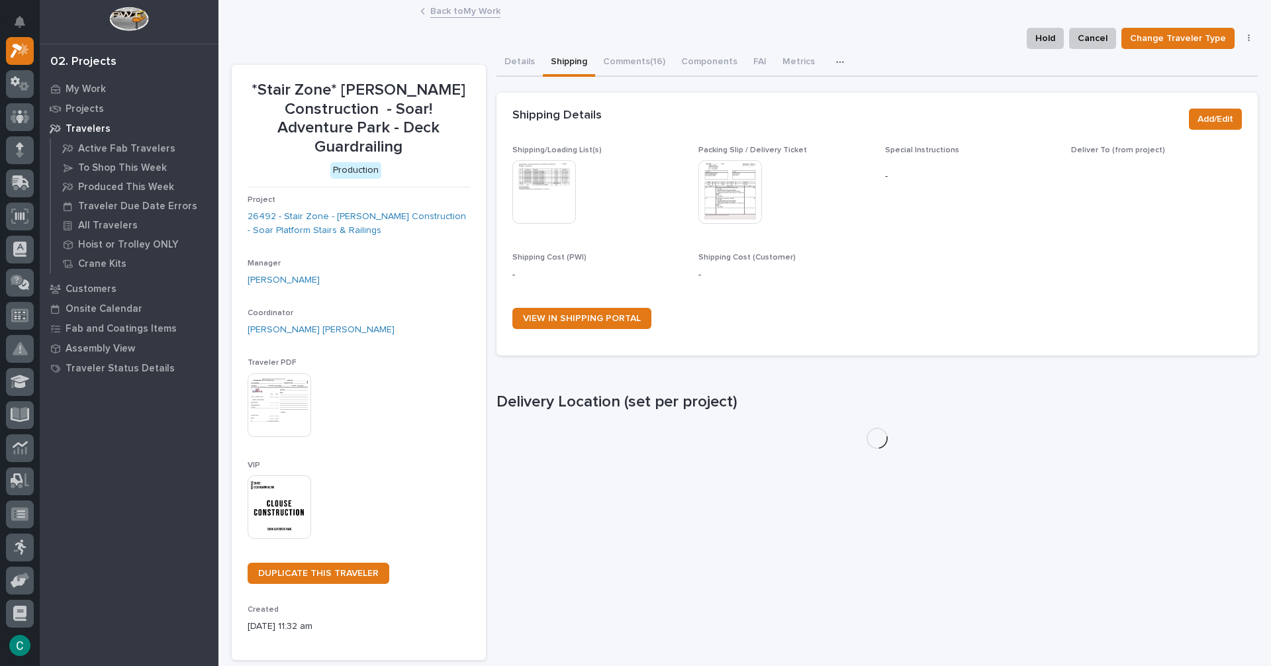
click at [548, 188] on img at bounding box center [544, 192] width 64 height 64
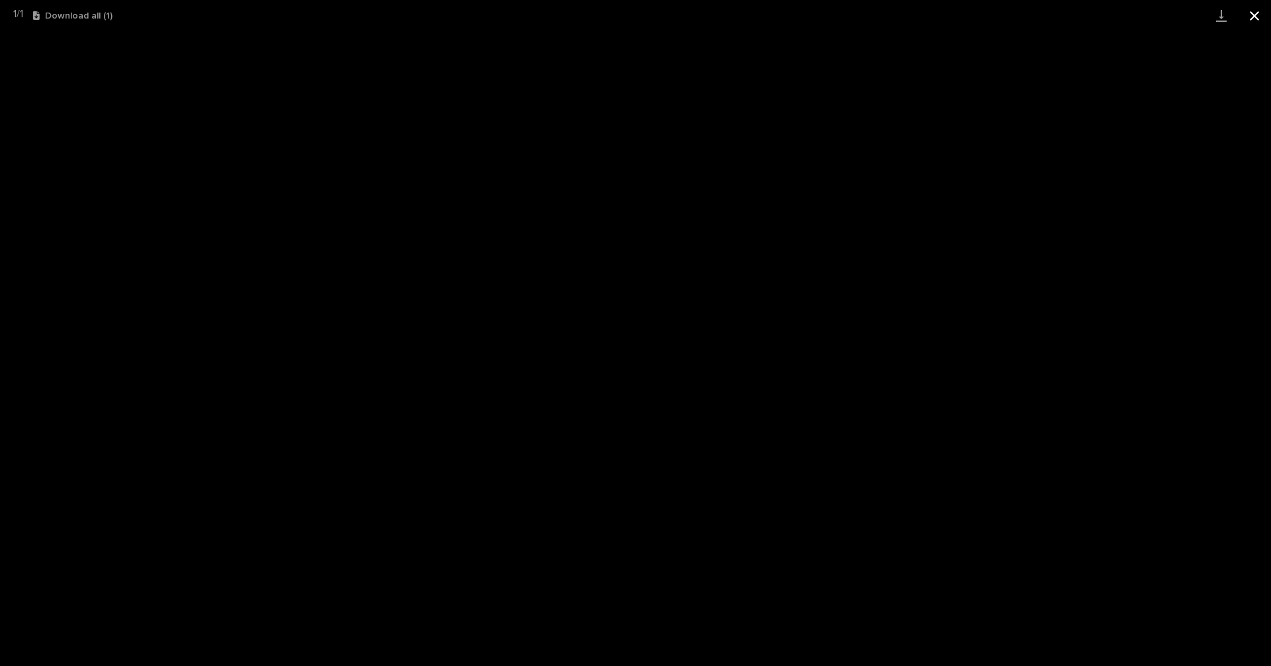
click at [1264, 11] on button "Close gallery" at bounding box center [1254, 15] width 33 height 31
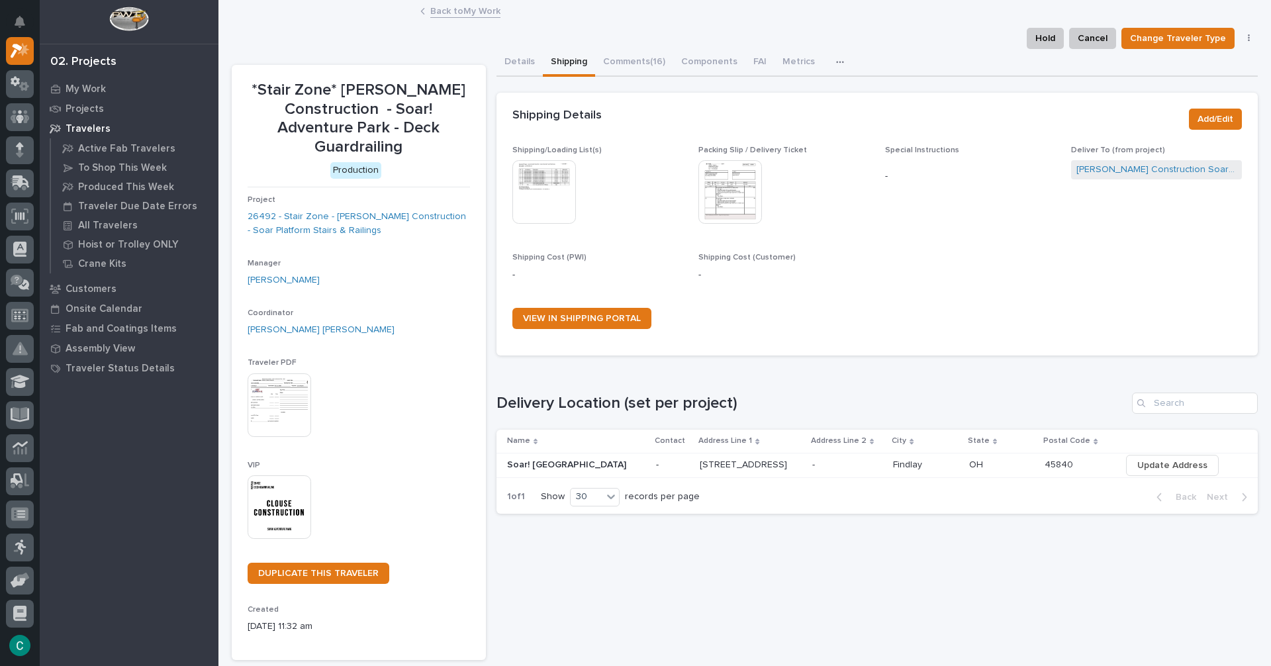
click at [440, 17] on link "Back to My Work" at bounding box center [465, 10] width 70 height 15
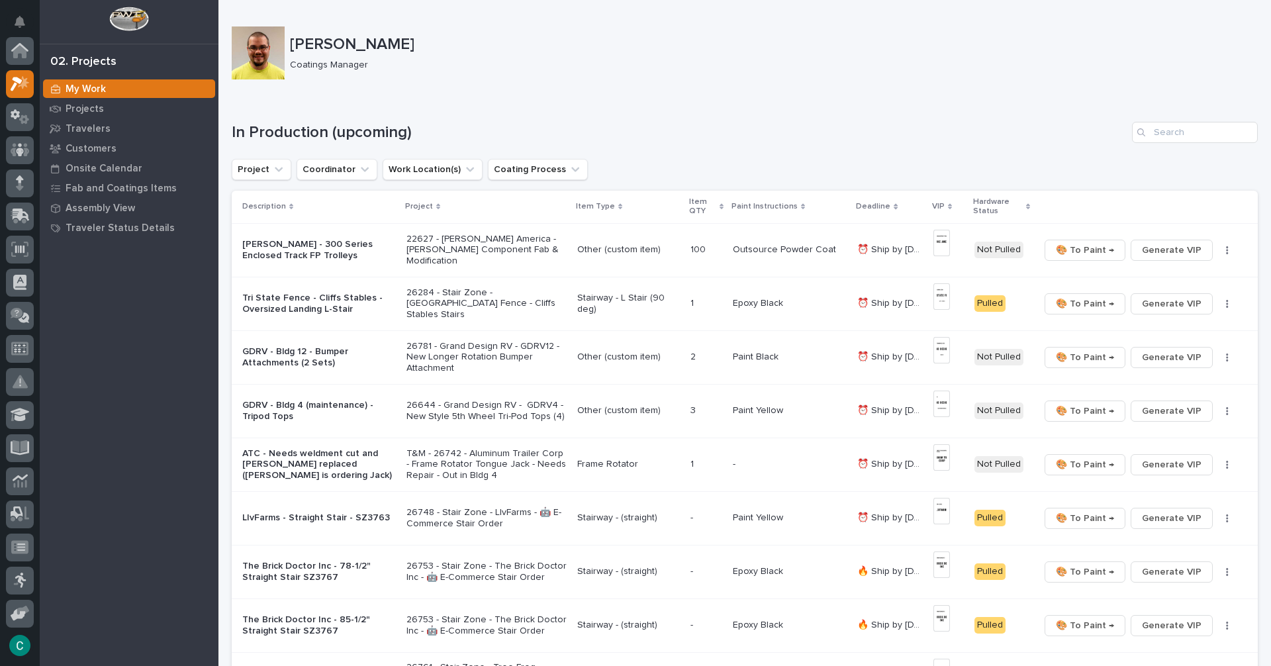
scroll to position [33, 0]
